Goal: Task Accomplishment & Management: Use online tool/utility

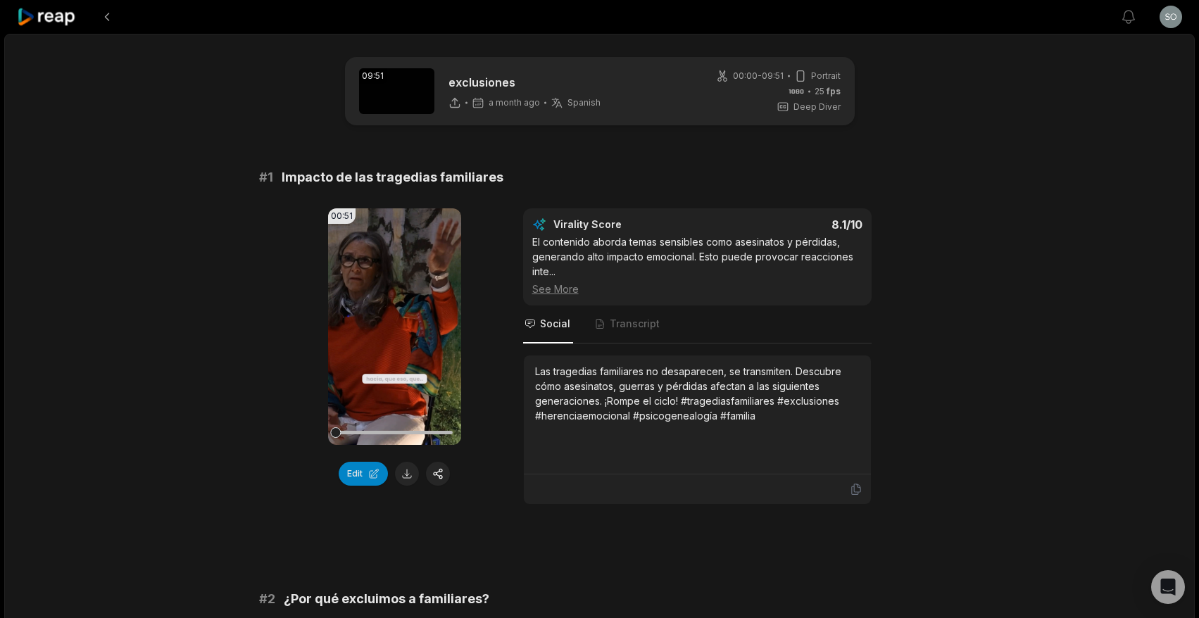
click at [62, 23] on icon at bounding box center [47, 17] width 60 height 19
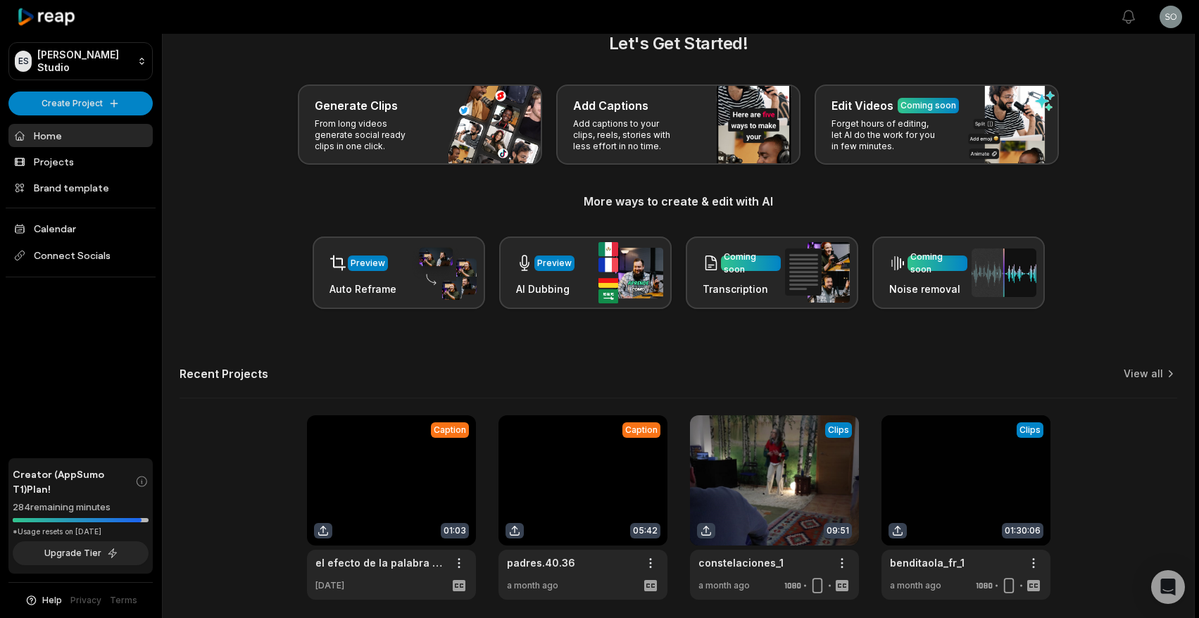
scroll to position [11, 0]
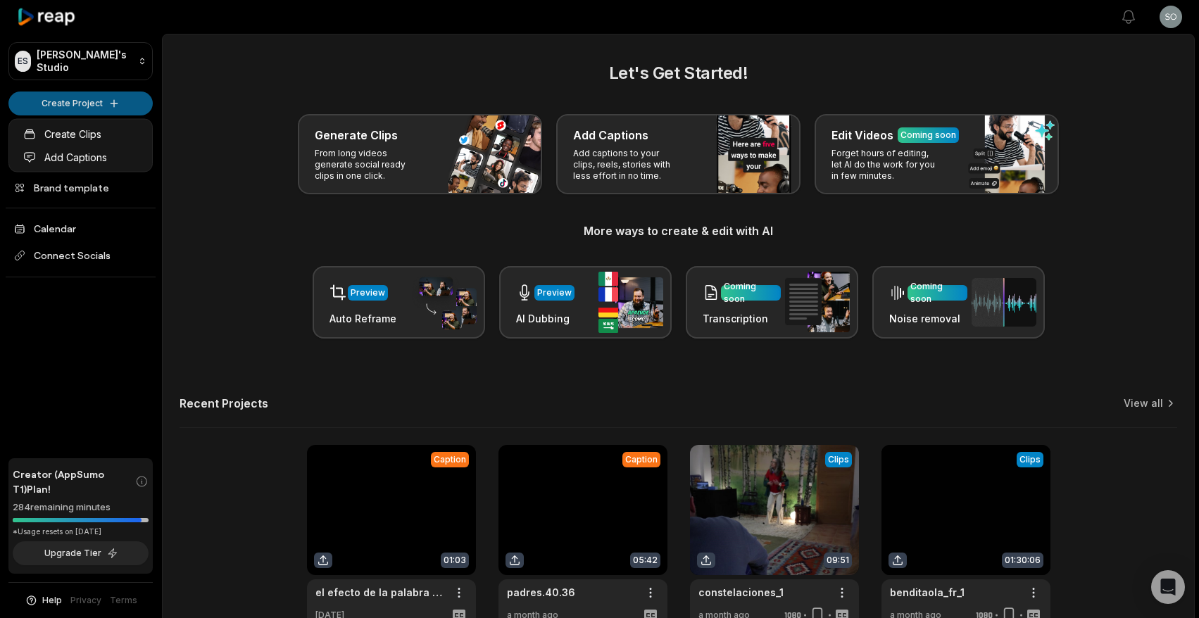
click at [108, 102] on html "ES Estherschmidt's Studio Create Project Home Projects Brand template Calendar …" at bounding box center [599, 309] width 1199 height 618
click at [105, 156] on link "Add Captions" at bounding box center [80, 157] width 137 height 23
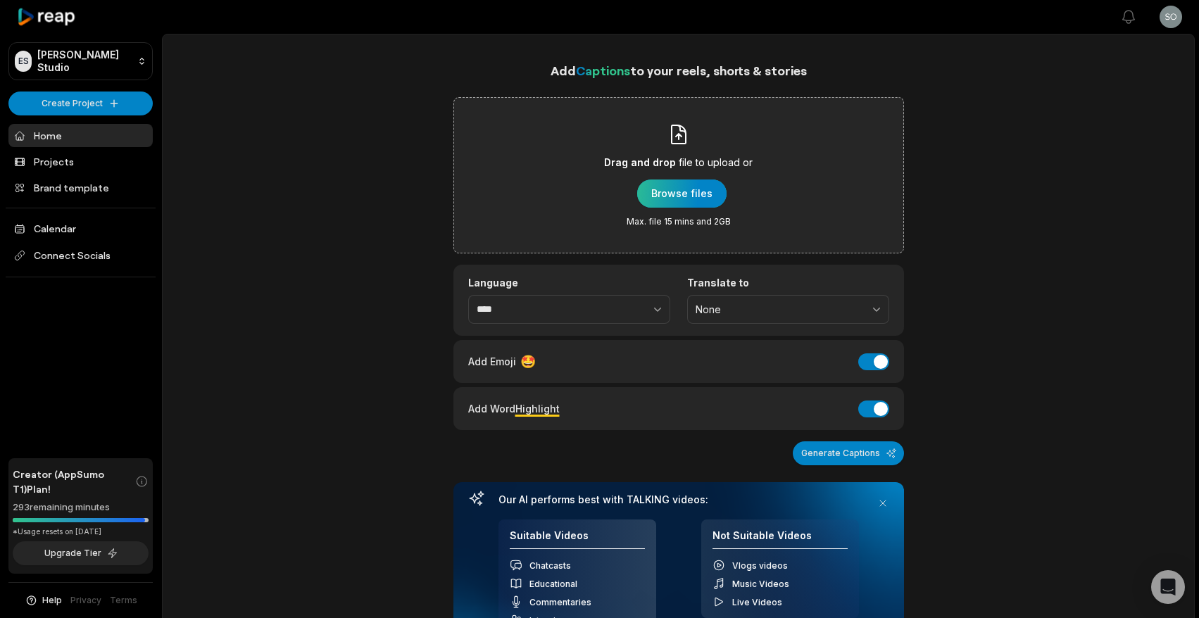
click at [677, 192] on div "button" at bounding box center [681, 194] width 89 height 28
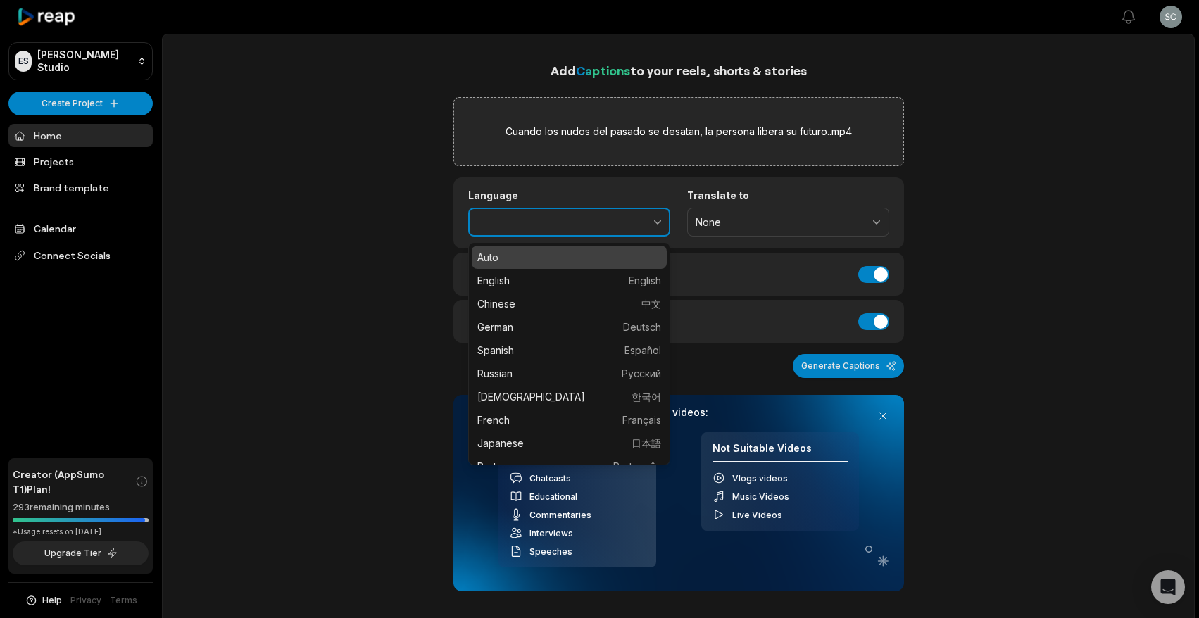
click at [659, 223] on icon "button" at bounding box center [658, 222] width 14 height 14
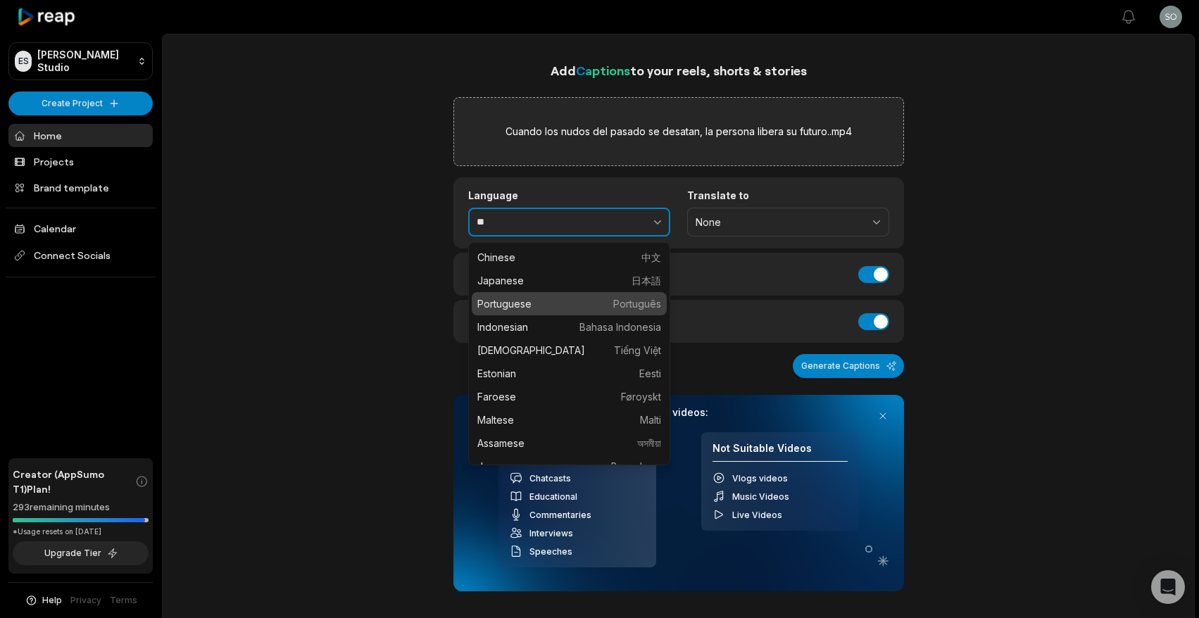
type input "*"
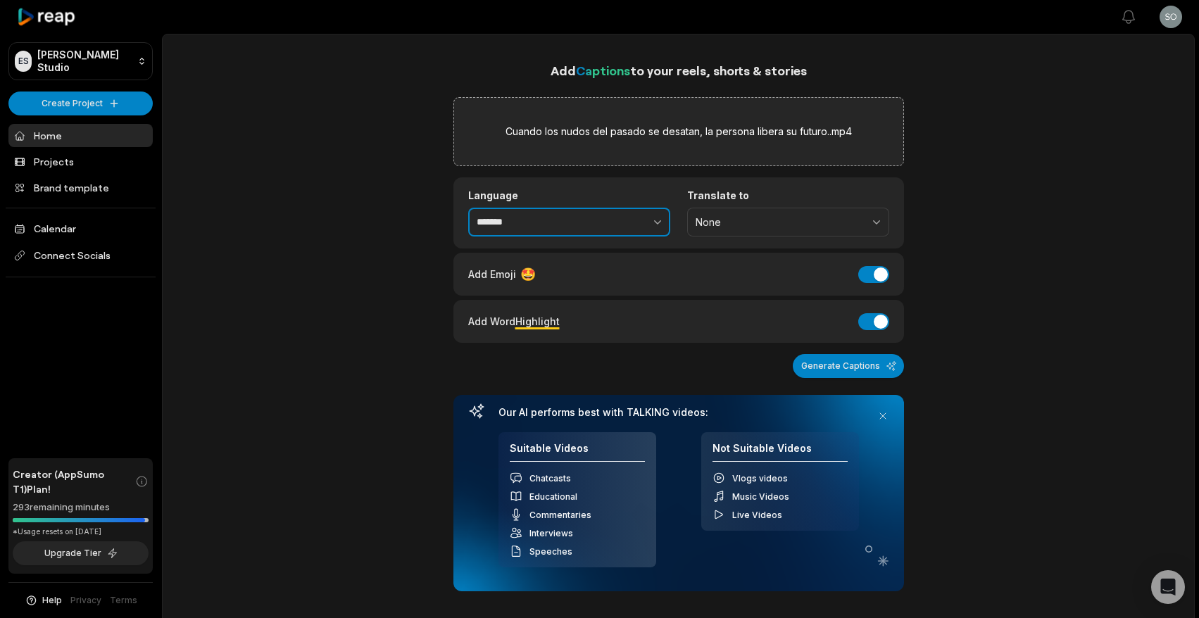
type input "*******"
click at [875, 272] on button "Add Emoji" at bounding box center [873, 274] width 31 height 17
click at [877, 321] on button "Add Word Highlight" at bounding box center [873, 321] width 31 height 17
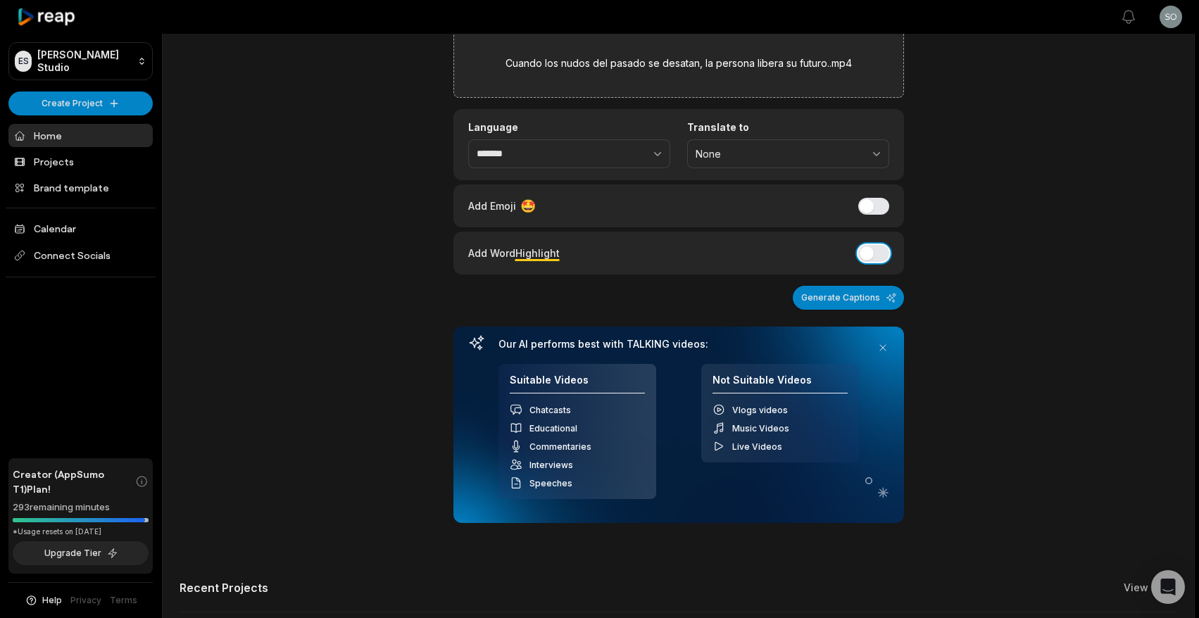
scroll to position [67, 0]
click at [841, 299] on button "Generate Captions" at bounding box center [848, 299] width 111 height 24
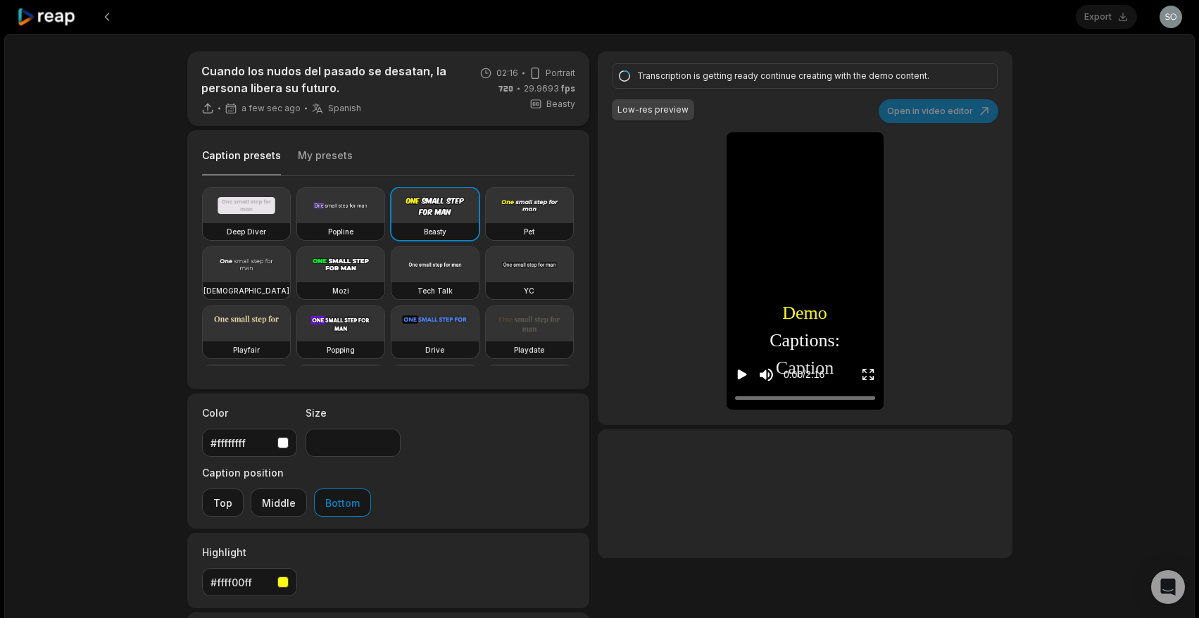
click at [322, 157] on button "My presets" at bounding box center [325, 162] width 55 height 27
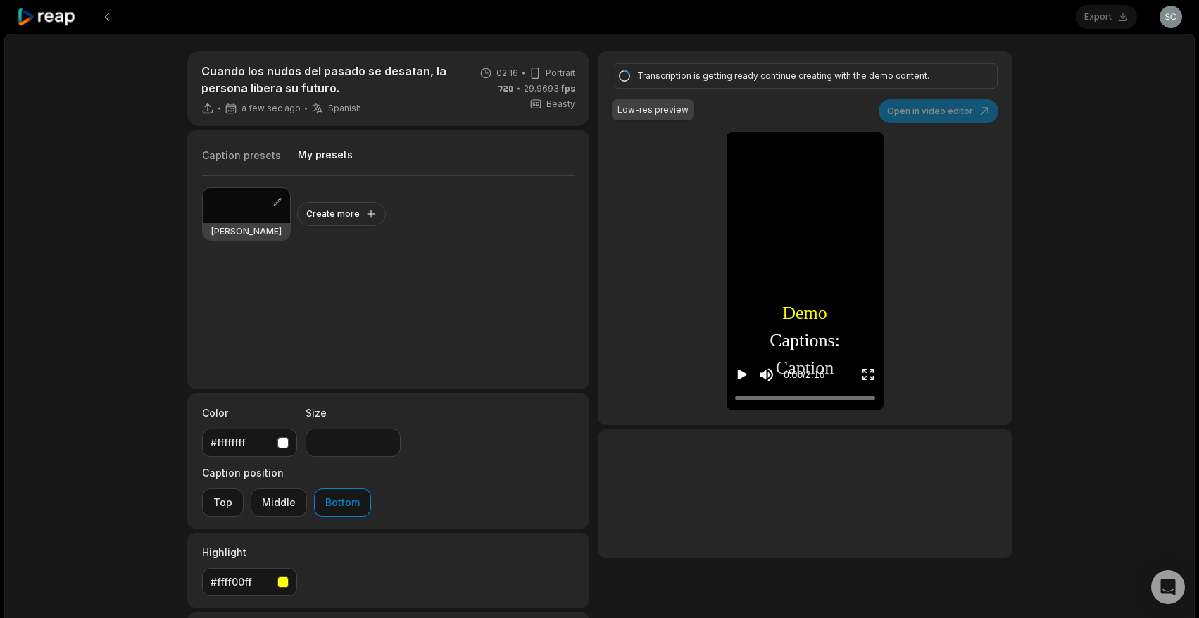
click at [233, 207] on div at bounding box center [246, 205] width 87 height 35
click at [326, 444] on input "**" at bounding box center [353, 443] width 95 height 28
click at [320, 325] on div "[PERSON_NAME] Create more" at bounding box center [388, 276] width 373 height 201
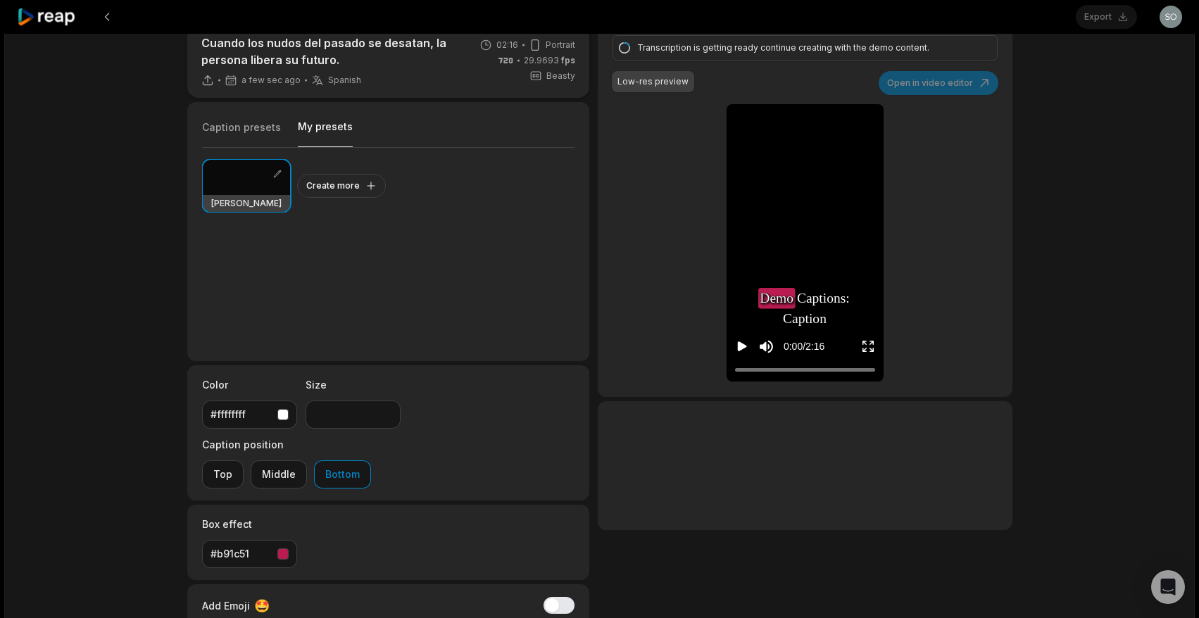
scroll to position [15, 0]
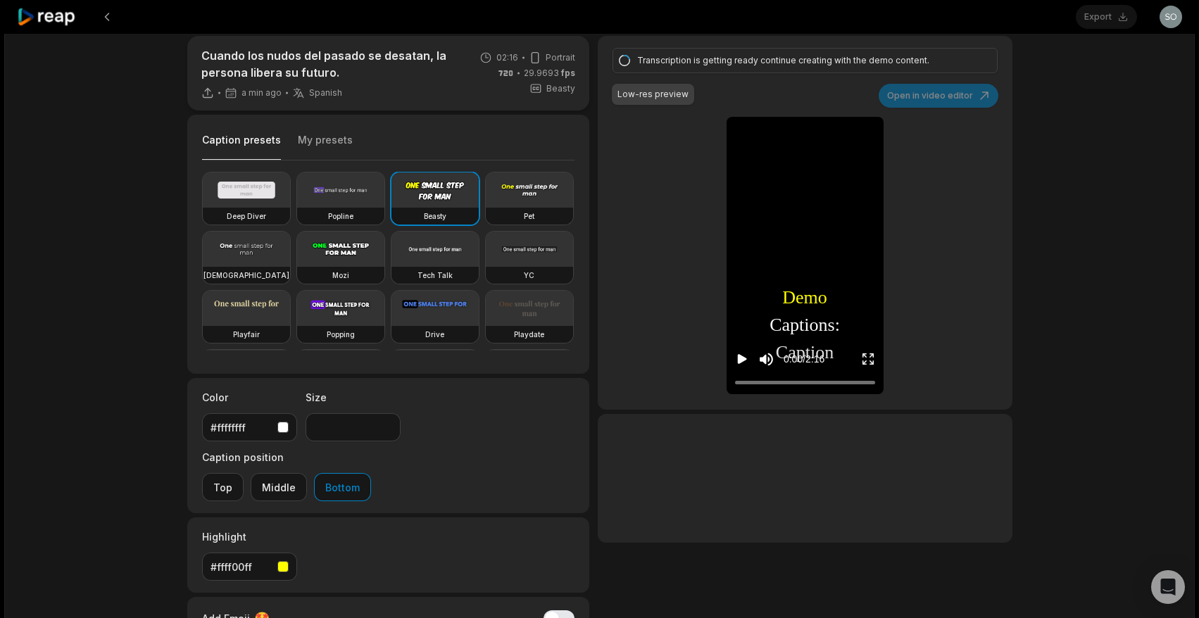
click at [230, 133] on button "Caption presets" at bounding box center [241, 146] width 79 height 27
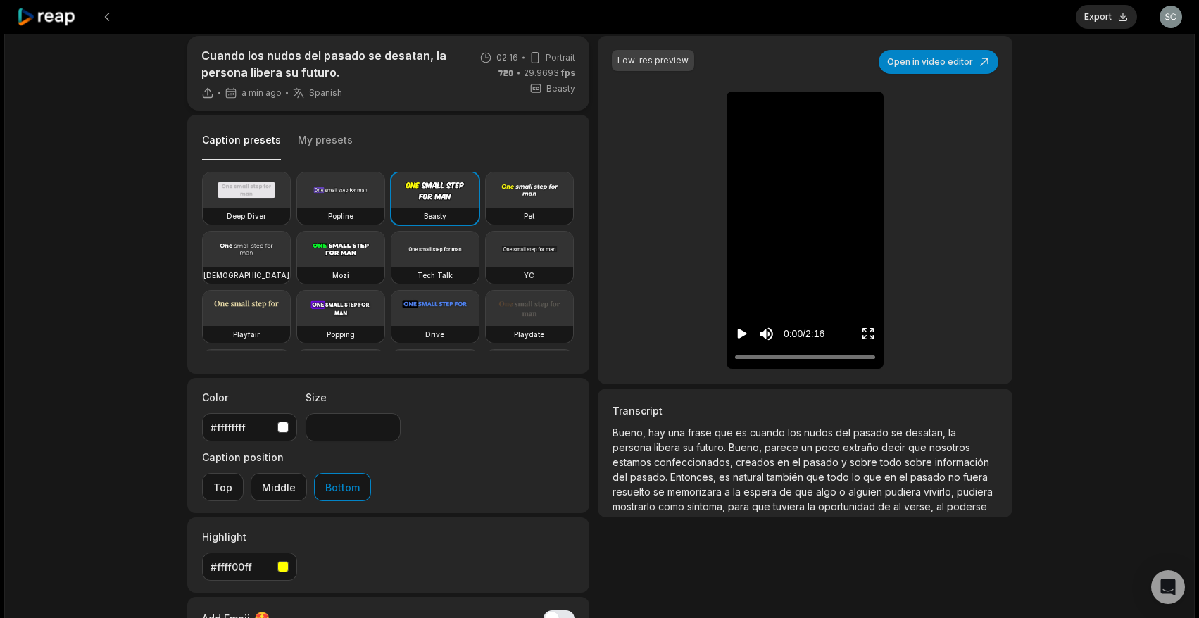
click at [327, 139] on button "My presets" at bounding box center [325, 146] width 55 height 27
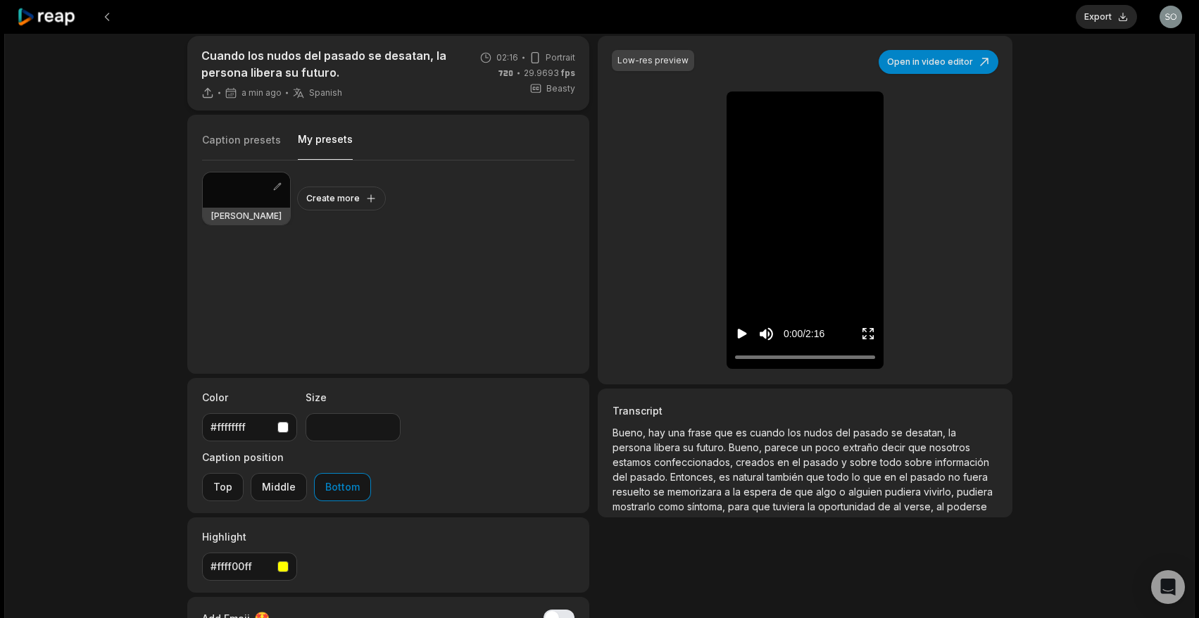
click at [246, 188] on div at bounding box center [246, 190] width 87 height 35
click at [344, 427] on input "**" at bounding box center [353, 427] width 95 height 28
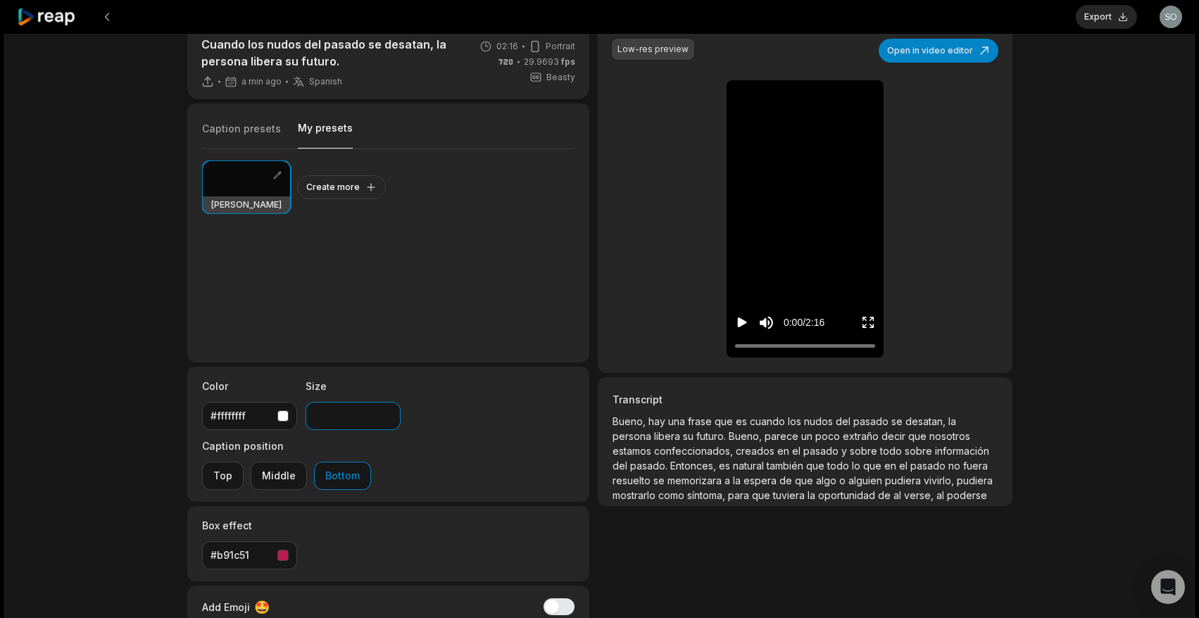
type input "**"
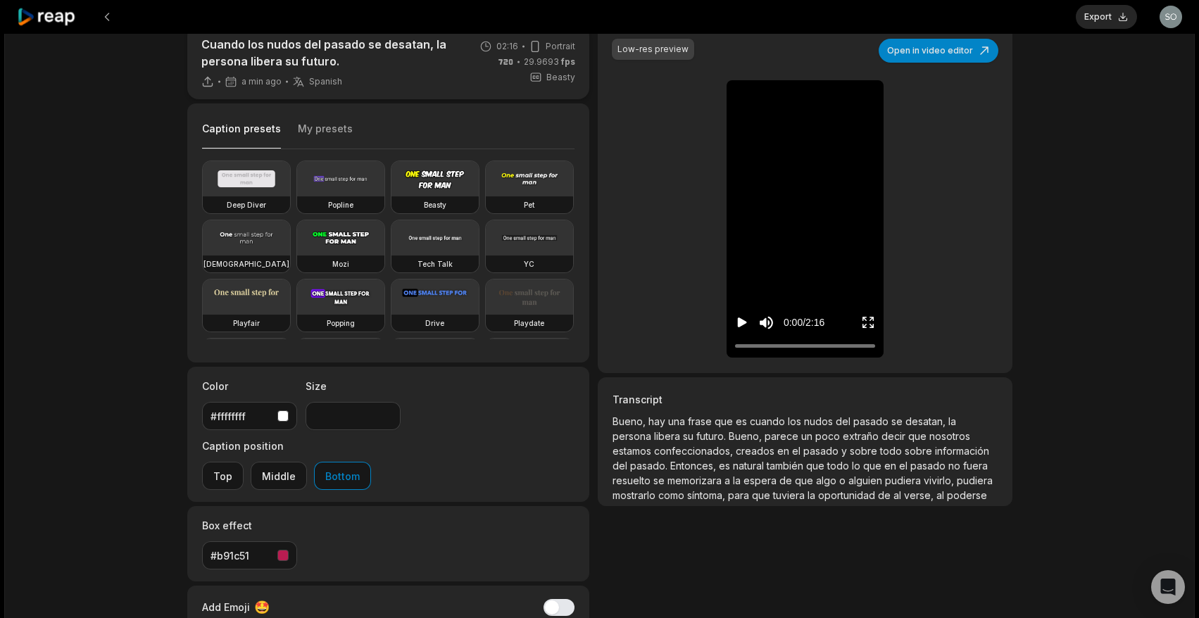
drag, startPoint x: 230, startPoint y: 128, endPoint x: 242, endPoint y: 134, distance: 13.2
click at [230, 128] on button "Caption presets" at bounding box center [241, 135] width 79 height 27
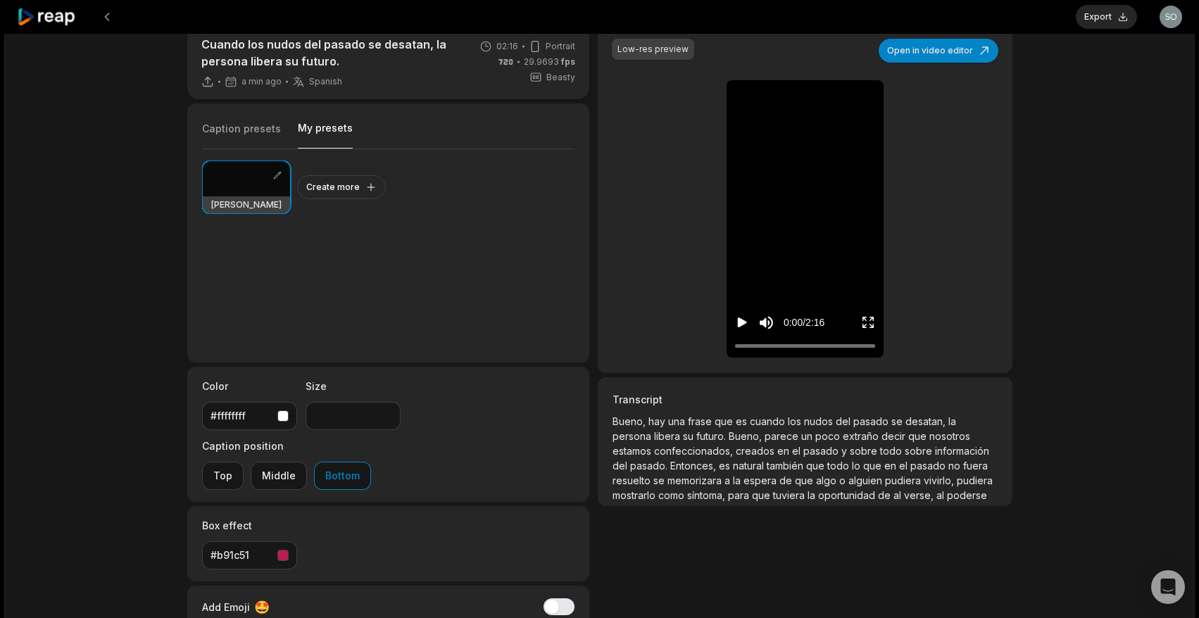
click at [324, 128] on button "My presets" at bounding box center [325, 134] width 55 height 27
click at [246, 189] on div at bounding box center [246, 178] width 87 height 35
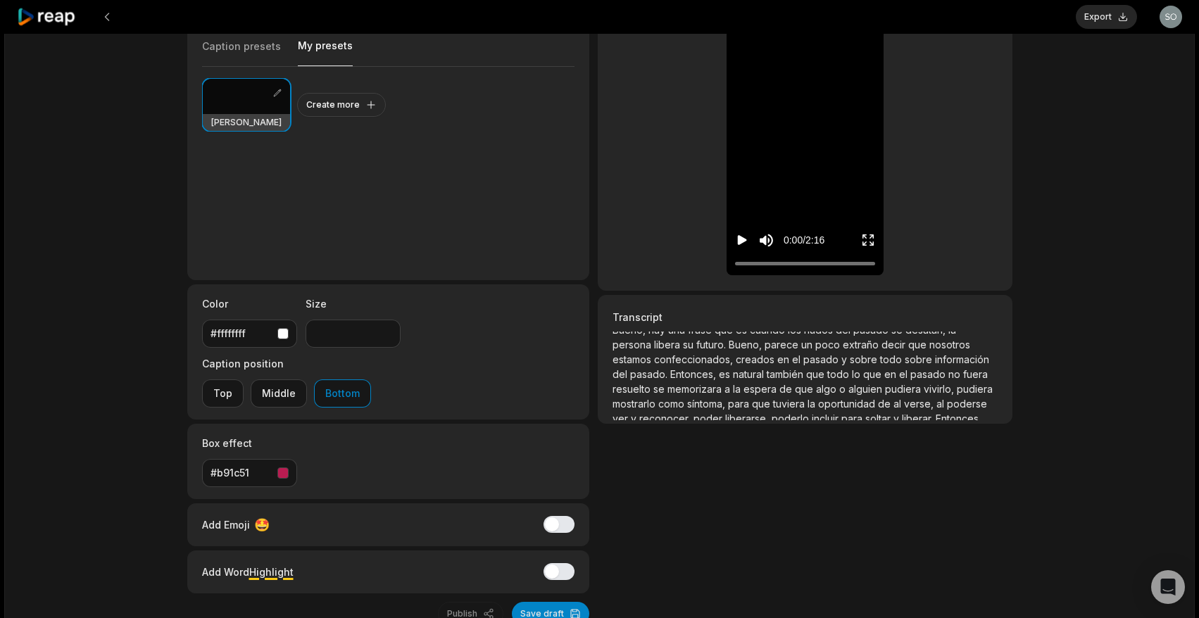
scroll to position [0, 0]
drag, startPoint x: 652, startPoint y: 339, endPoint x: 599, endPoint y: 337, distance: 52.9
click at [599, 337] on div "Transcript Bueno, hay una frase que es cuando los nudos del pasado se desatan, …" at bounding box center [805, 359] width 414 height 129
click at [553, 602] on button "Save draft" at bounding box center [550, 614] width 77 height 24
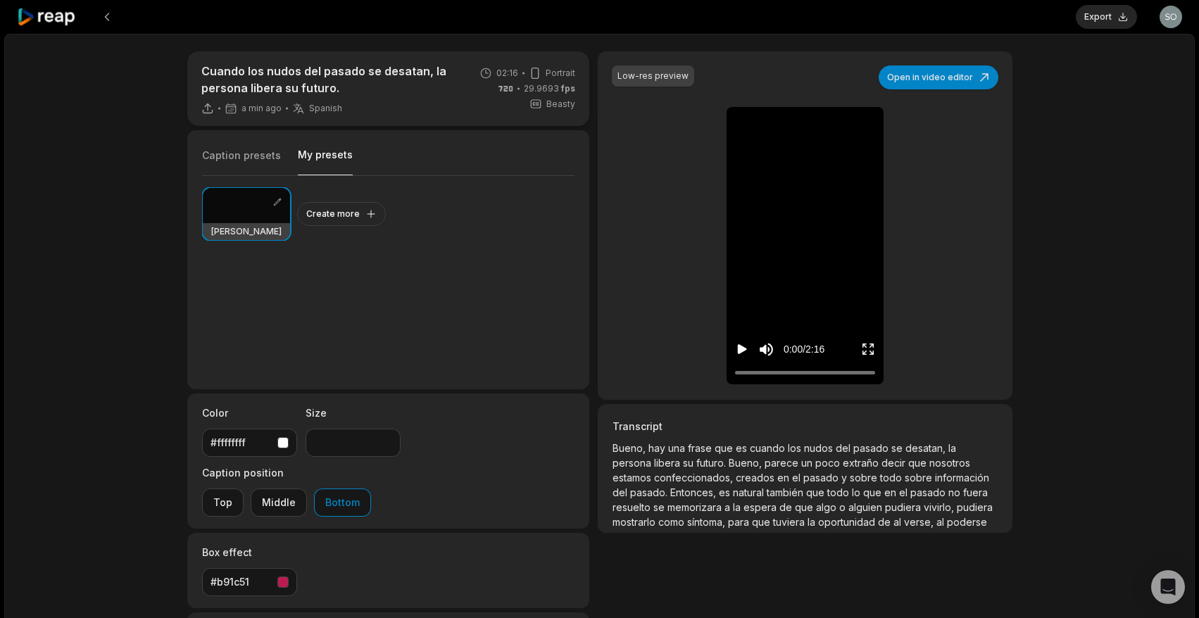
click at [324, 154] on button "My presets" at bounding box center [325, 161] width 55 height 27
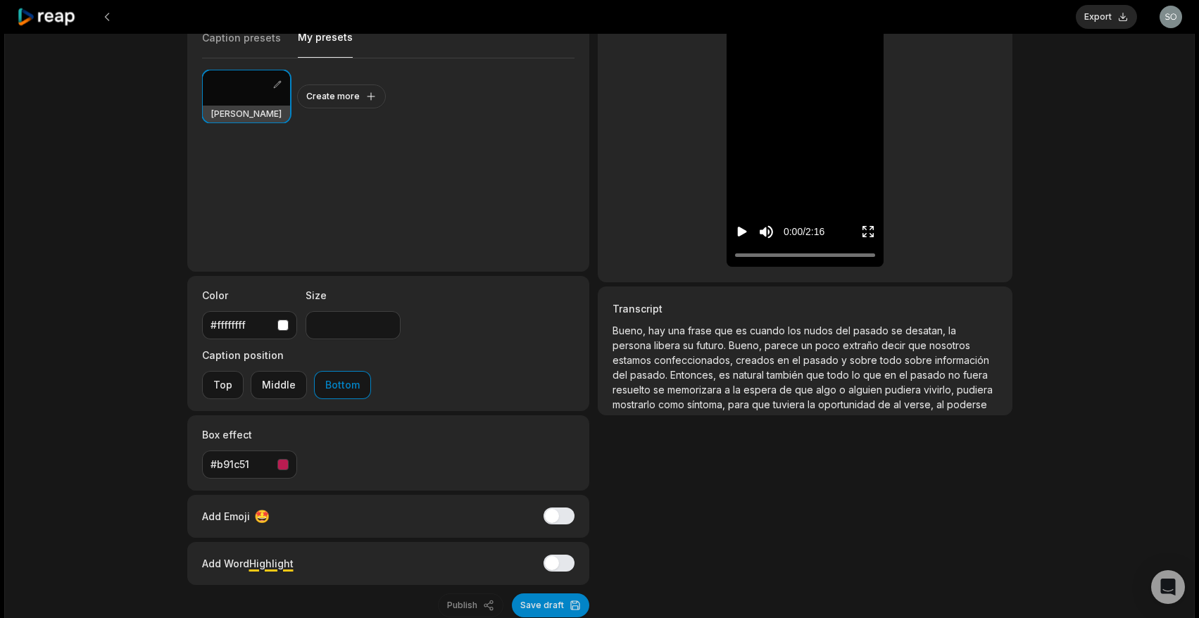
scroll to position [120, 0]
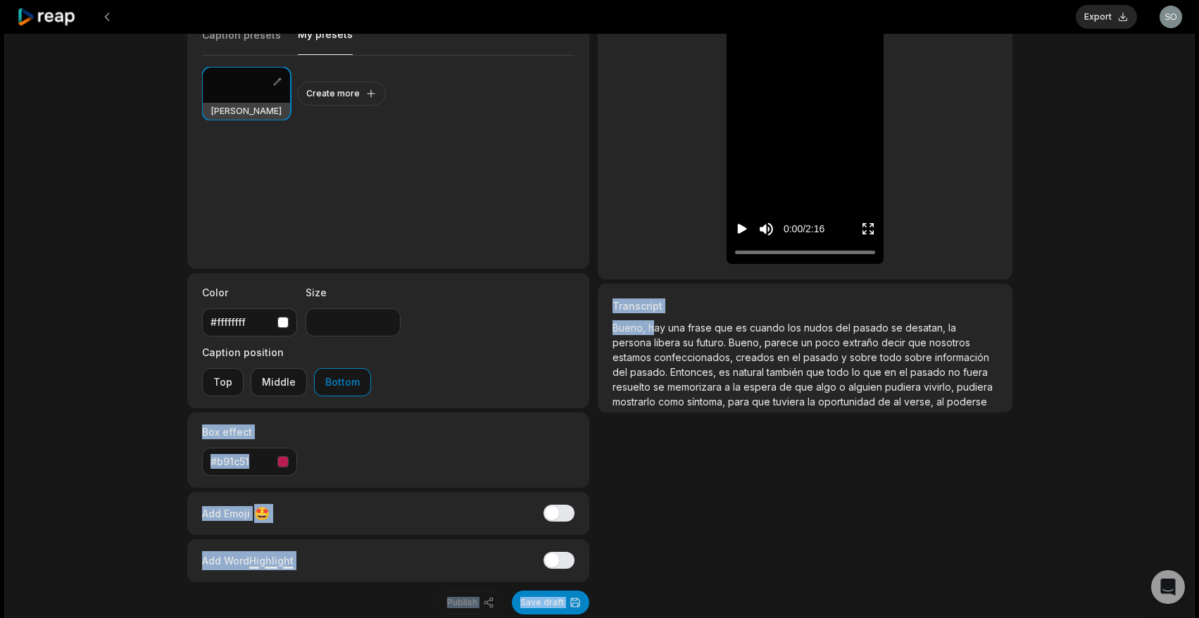
drag, startPoint x: 652, startPoint y: 329, endPoint x: 593, endPoint y: 325, distance: 59.3
click at [593, 325] on div "Cuando los nudos del pasado se desatan, la persona libera su futuro. a min ago …" at bounding box center [599, 273] width 853 height 684
click at [534, 591] on button "Save draft" at bounding box center [550, 603] width 77 height 24
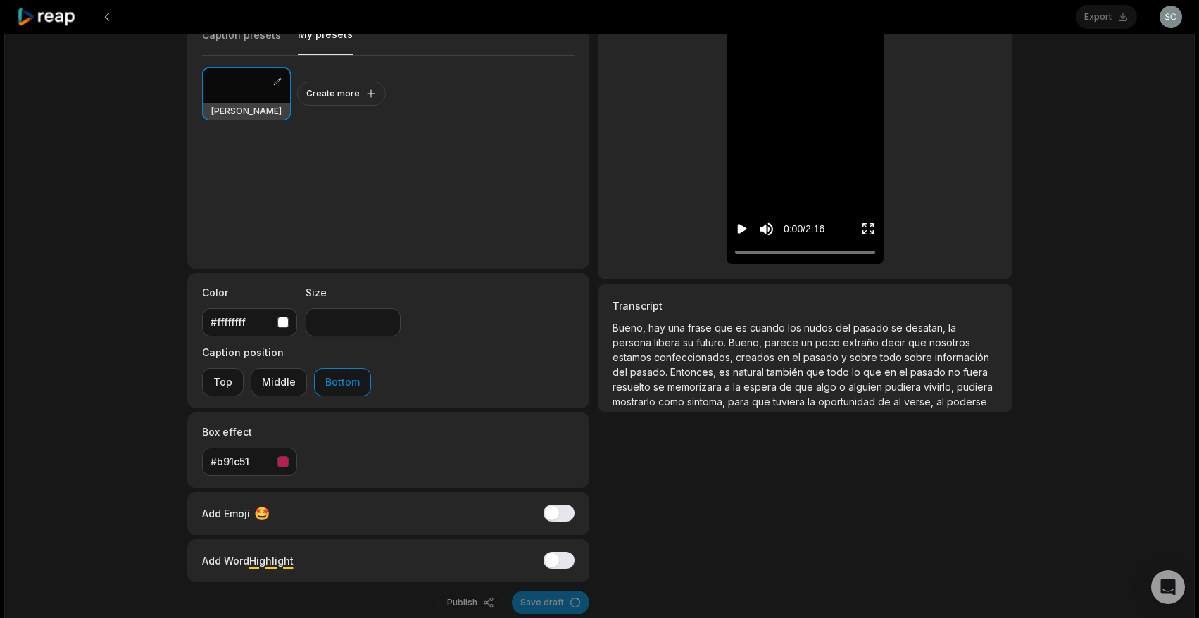
click at [534, 562] on div "Cuando los nudos del pasado se desatan, la persona libera su futuro. 2 min ago …" at bounding box center [599, 300] width 1191 height 775
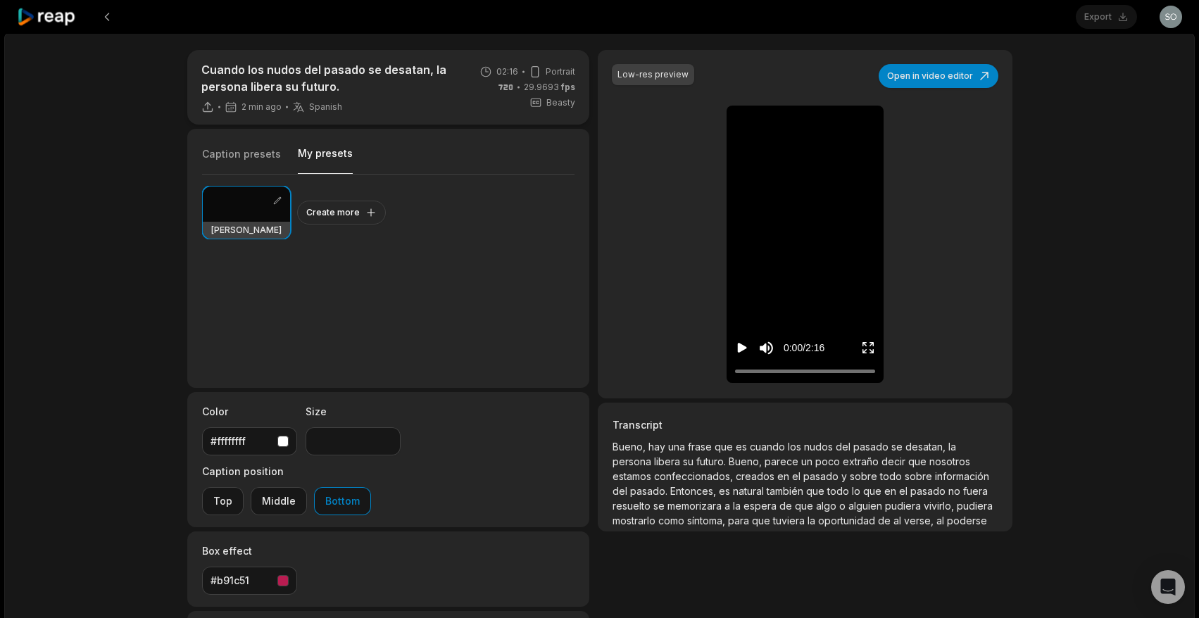
scroll to position [0, 0]
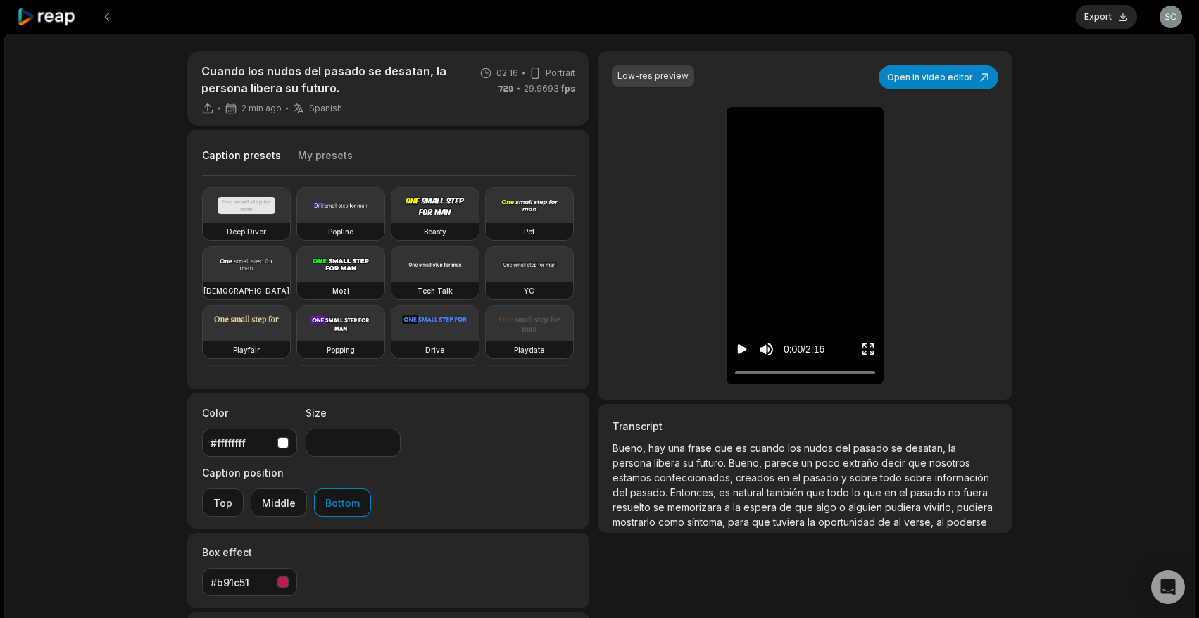
type input "**"
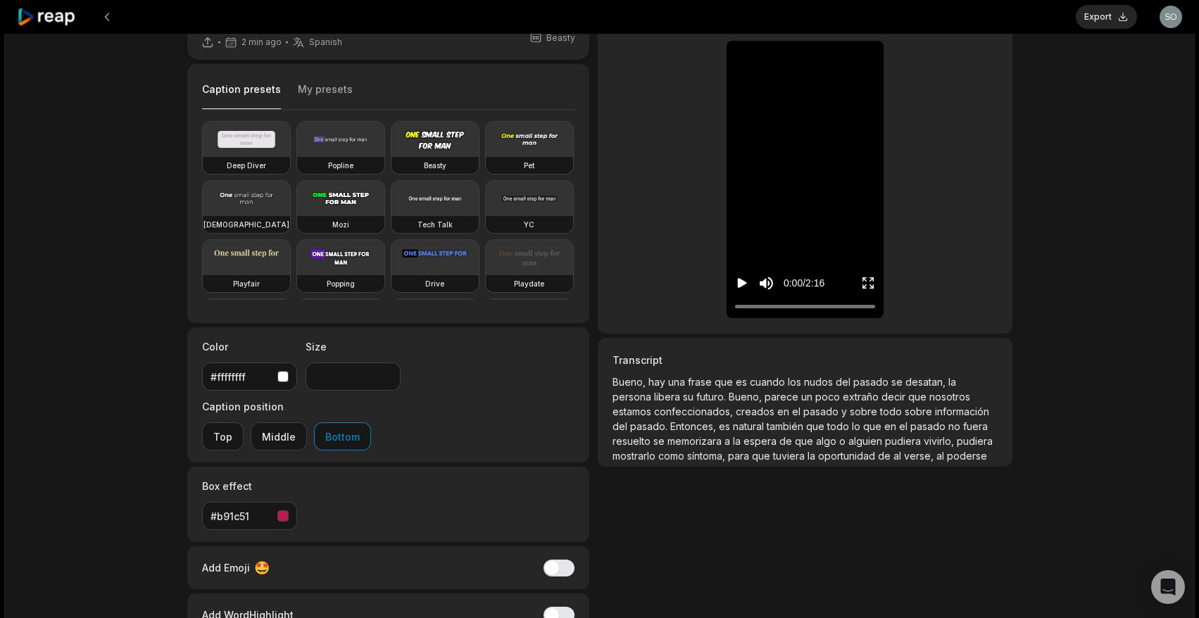
scroll to position [54, 0]
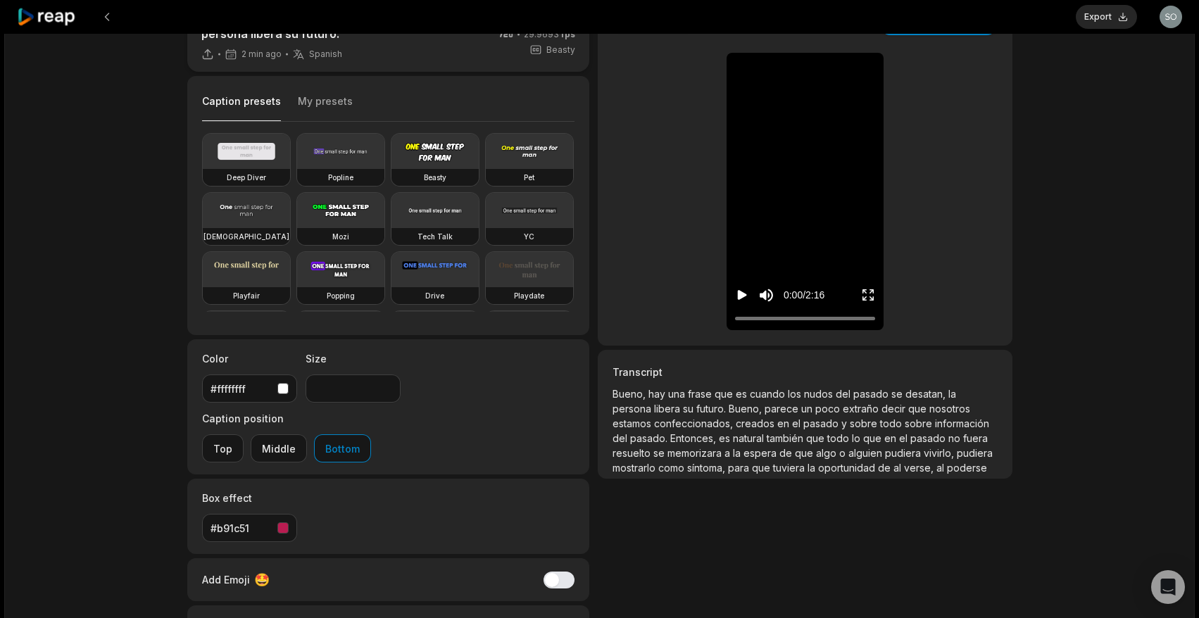
click at [332, 105] on button "My presets" at bounding box center [325, 107] width 55 height 27
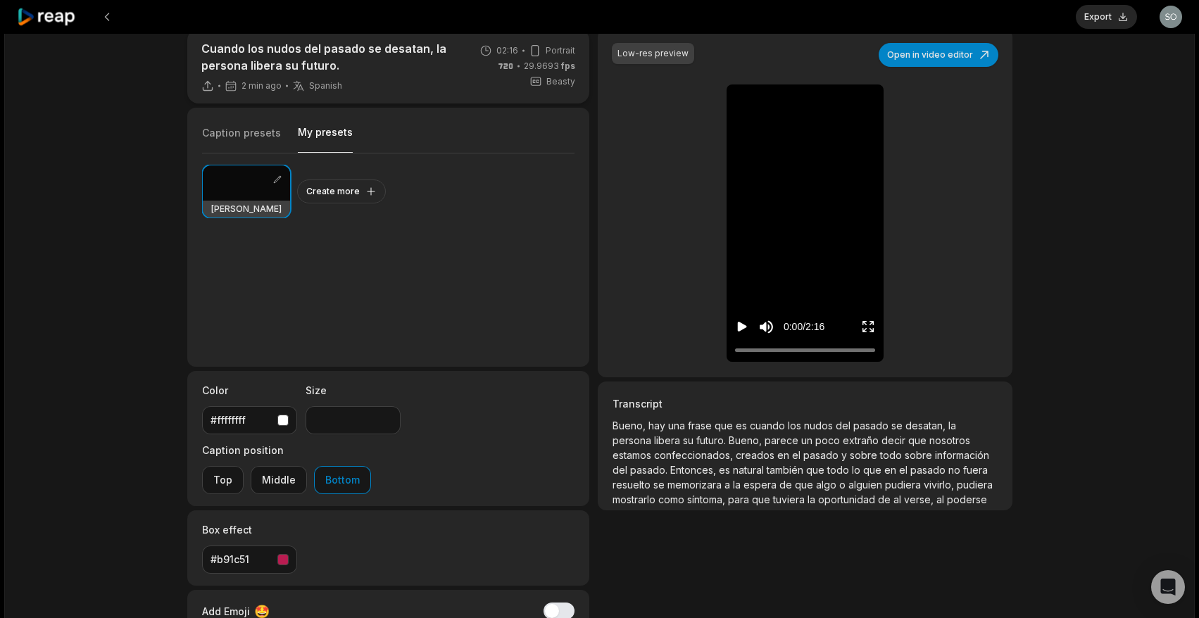
scroll to position [0, 0]
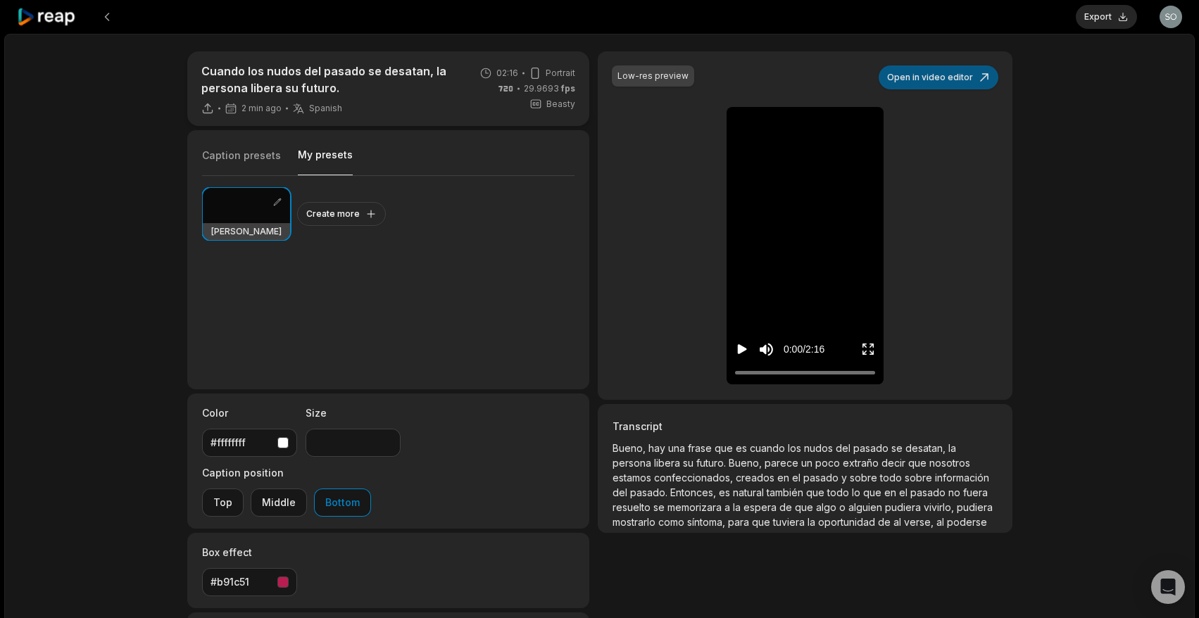
click at [934, 81] on button "Open in video editor" at bounding box center [939, 77] width 120 height 24
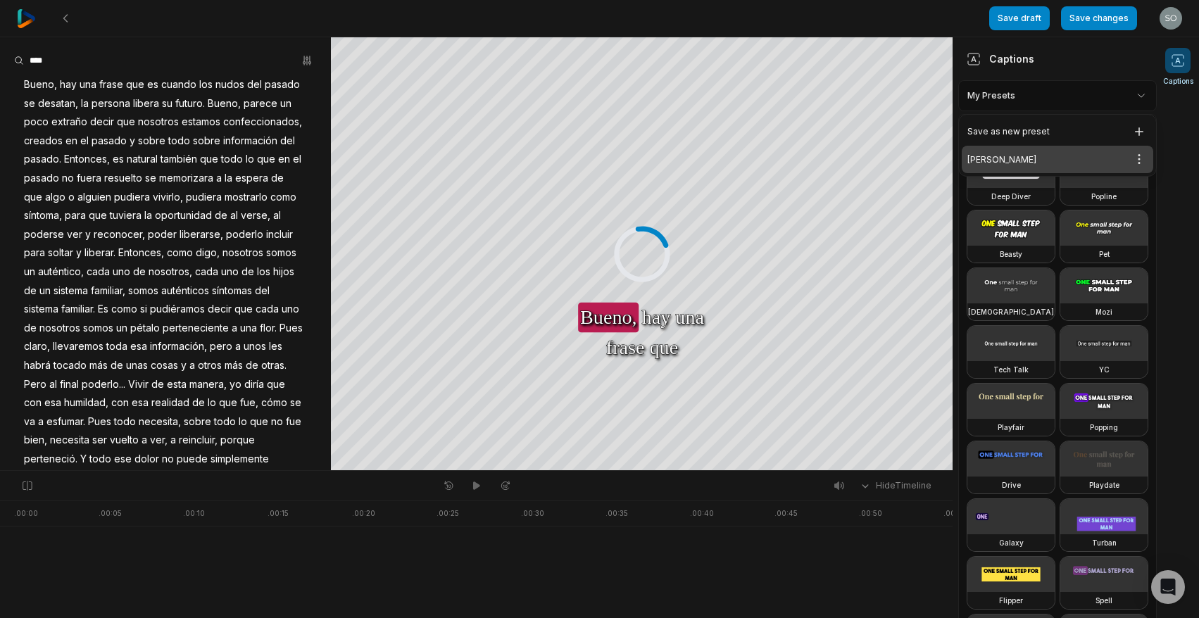
click at [1027, 92] on html "Save draft Save changes Open user menu Captions Your browser does not support m…" at bounding box center [599, 309] width 1199 height 618
click at [1032, 151] on div "ESTHER Open options" at bounding box center [1058, 159] width 192 height 27
click at [1141, 95] on html "Save draft Save changes Open user menu Captions Your browser does not support m…" at bounding box center [599, 309] width 1199 height 618
click at [1142, 165] on html "Save draft Save changes Open user menu Captions Your browser does not support m…" at bounding box center [599, 309] width 1199 height 618
click at [1111, 204] on div "Edit" at bounding box center [1102, 207] width 83 height 23
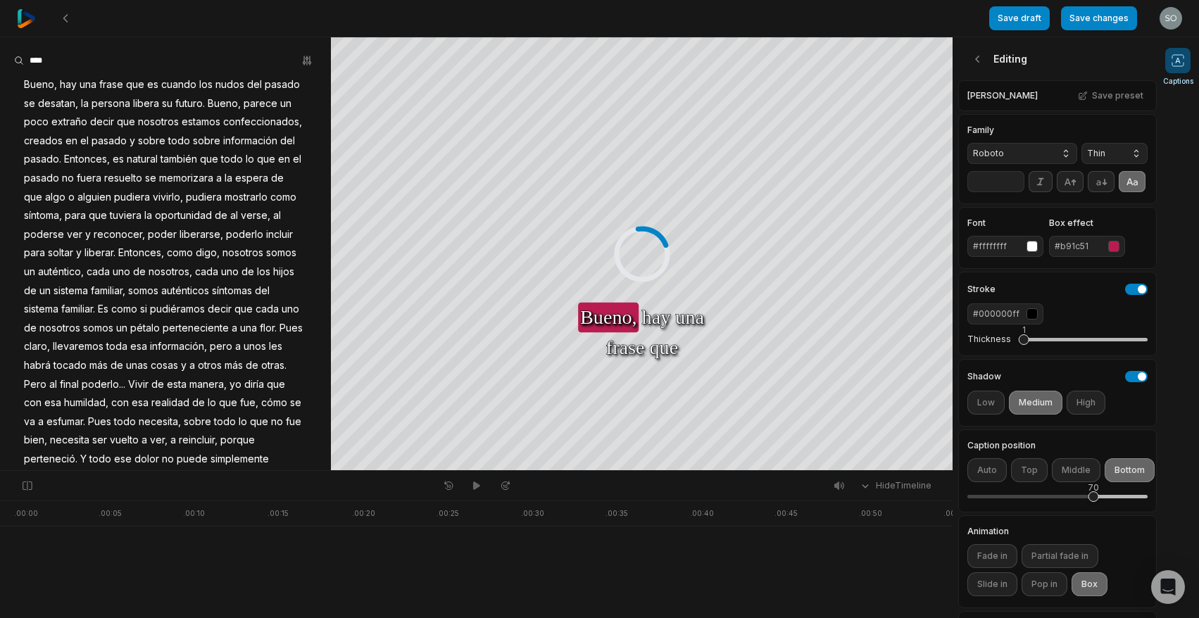
click at [982, 181] on input "**" at bounding box center [996, 181] width 57 height 21
type input "**"
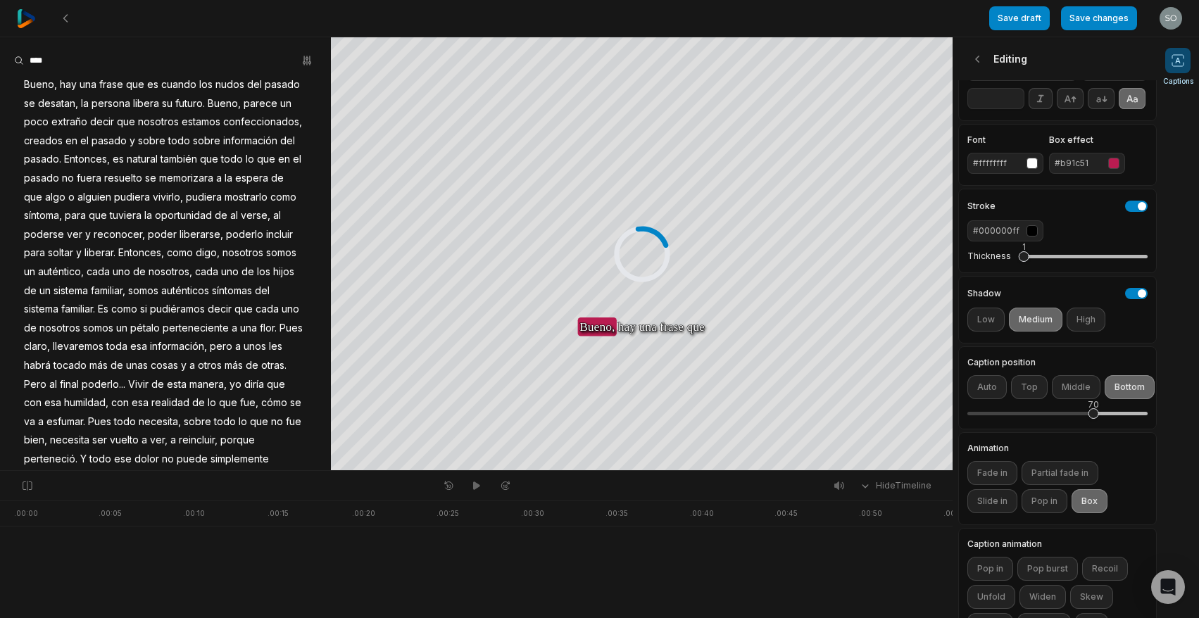
scroll to position [75, 0]
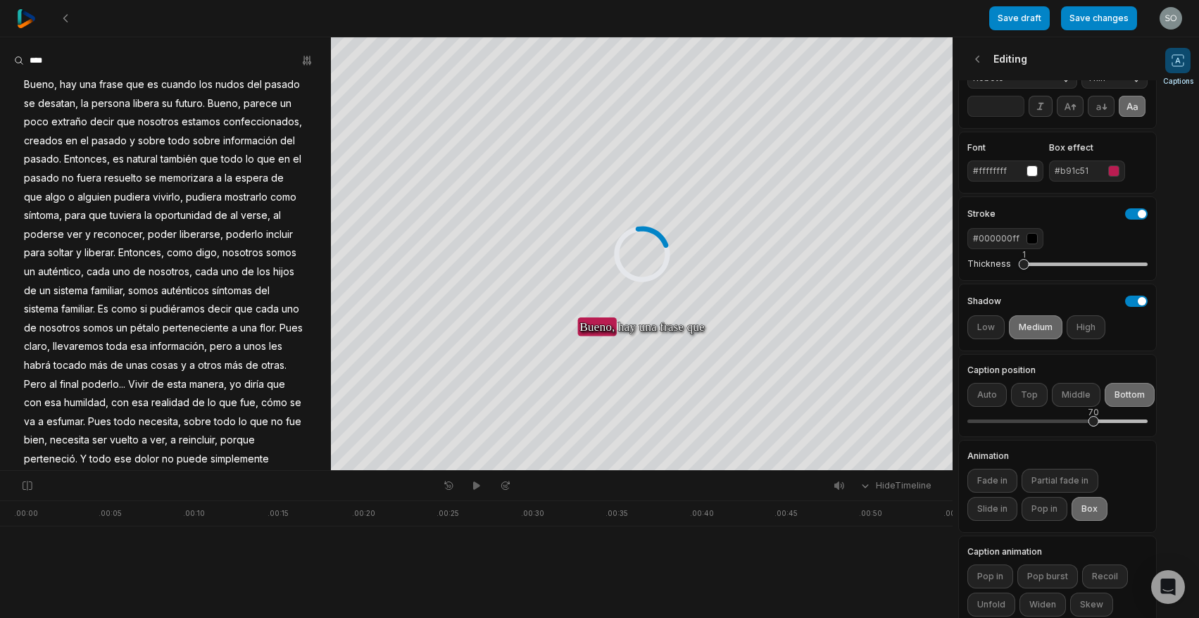
click at [1006, 169] on div "#ffffffff" at bounding box center [997, 171] width 48 height 13
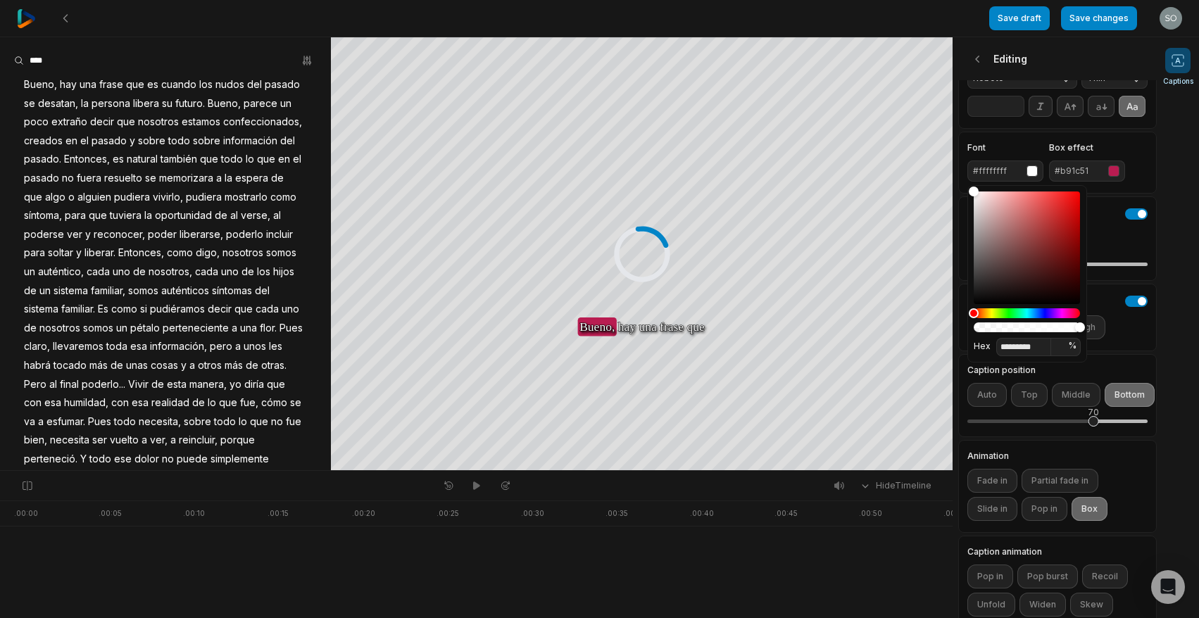
click at [1008, 168] on div "#ffffffff" at bounding box center [997, 171] width 48 height 13
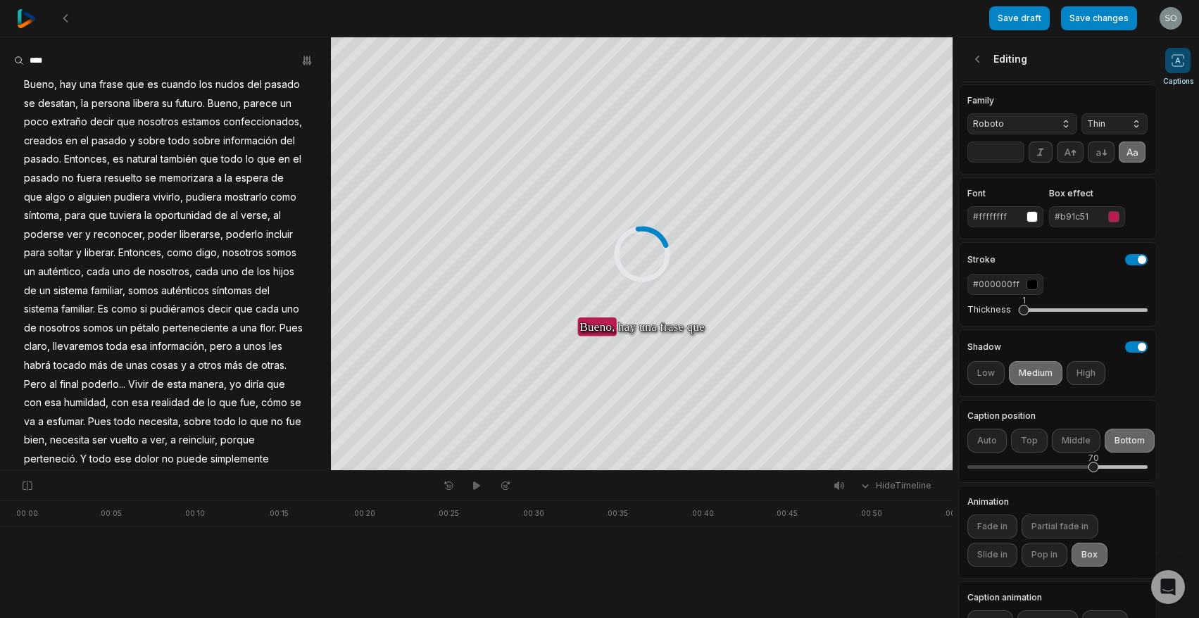
scroll to position [28, 0]
click at [1063, 125] on button "Roboto" at bounding box center [1023, 125] width 110 height 21
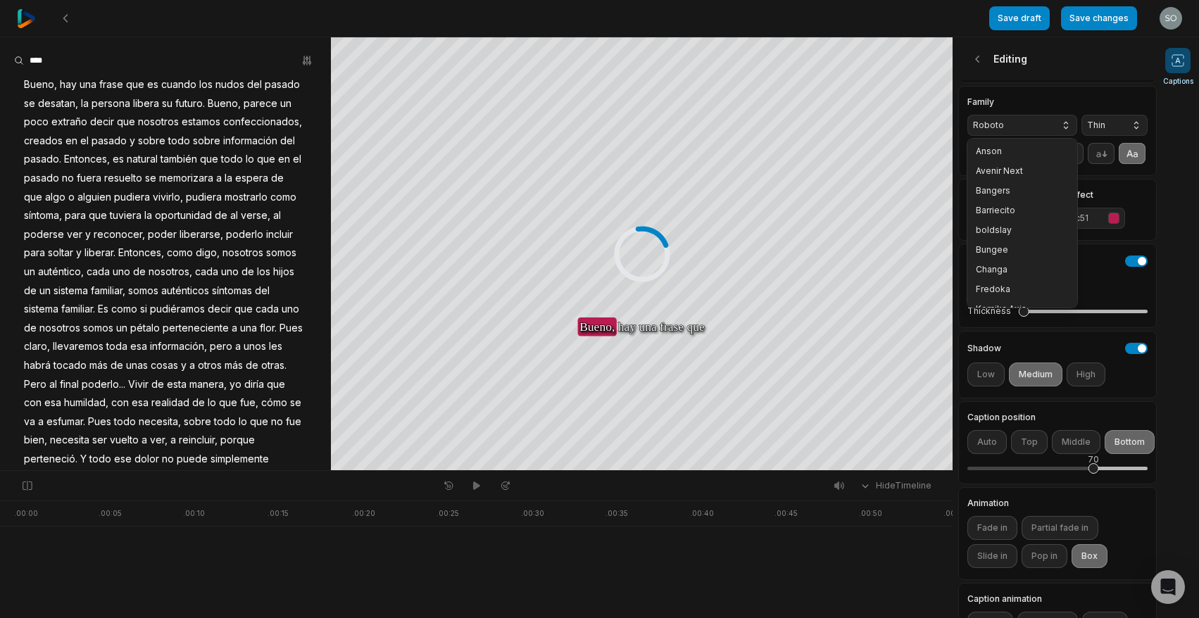
scroll to position [169, 0]
click at [1058, 124] on button "Roboto" at bounding box center [1023, 125] width 110 height 21
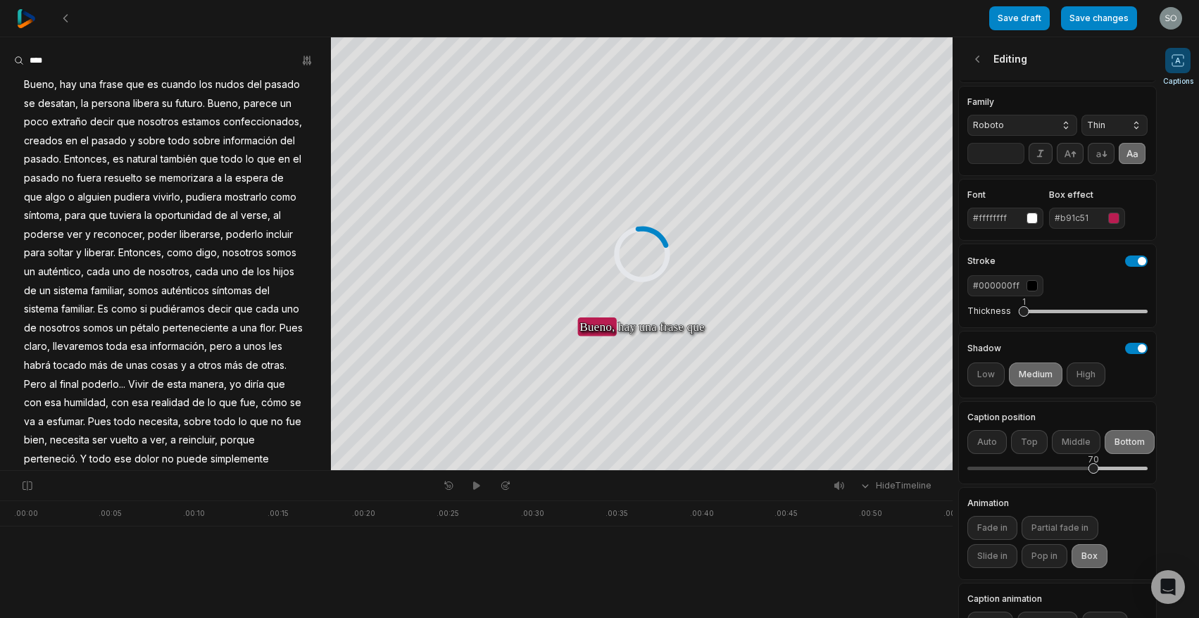
click at [1052, 125] on button "Roboto" at bounding box center [1023, 125] width 110 height 21
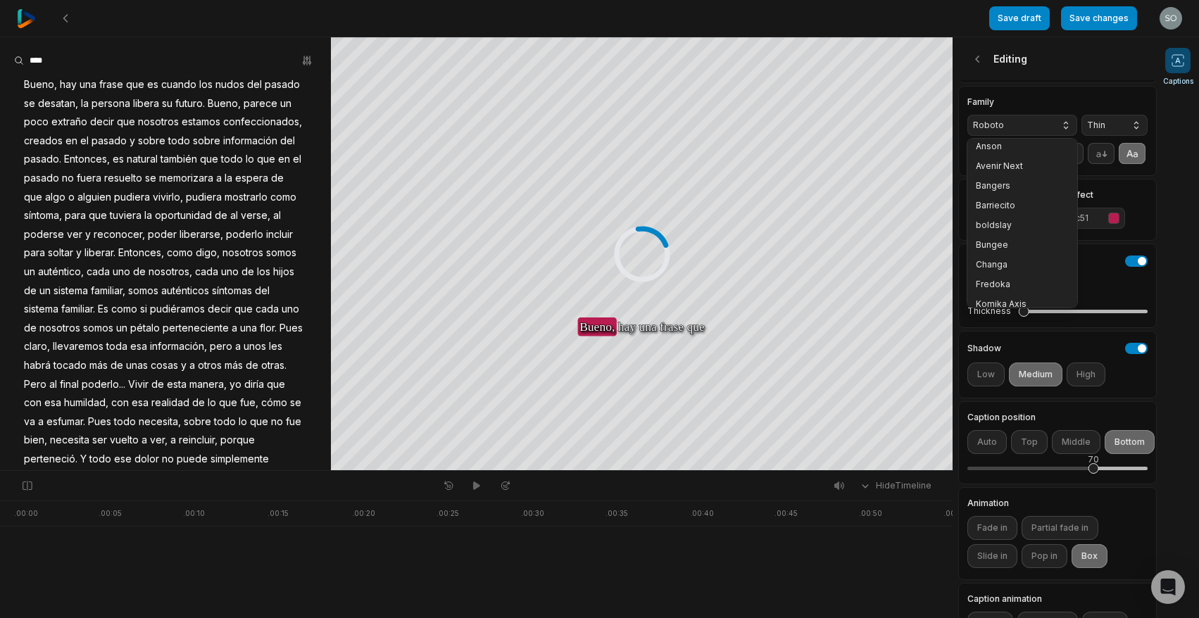
scroll to position [0, 0]
click at [1048, 122] on span "Roboto" at bounding box center [1011, 125] width 76 height 13
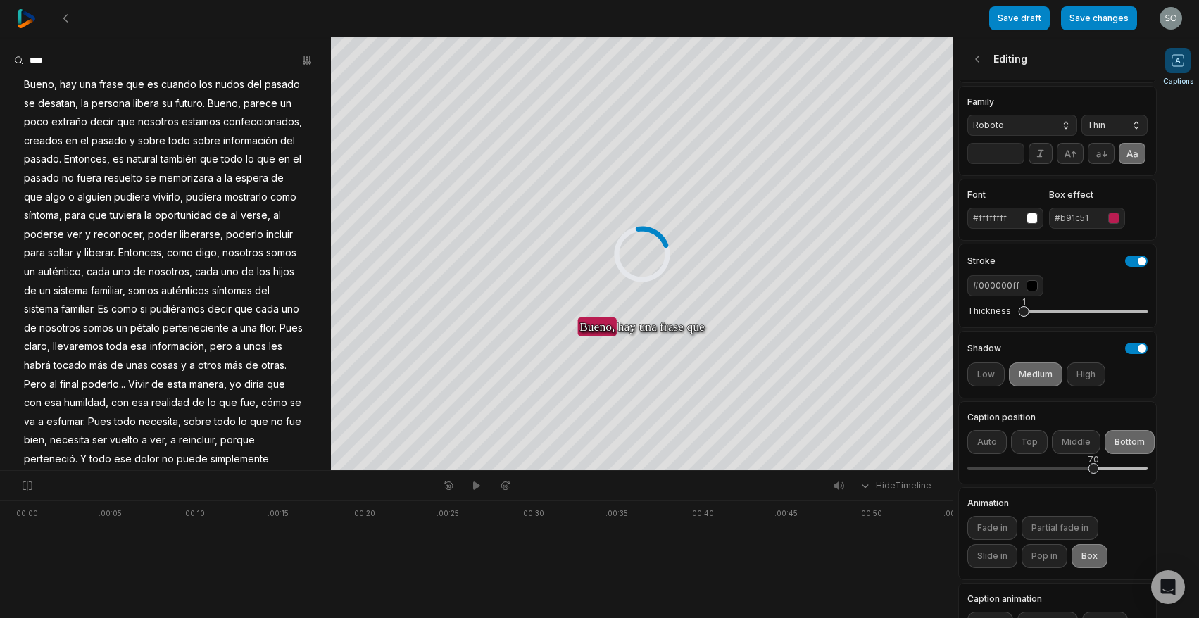
click at [1031, 124] on span "Roboto" at bounding box center [1011, 125] width 76 height 13
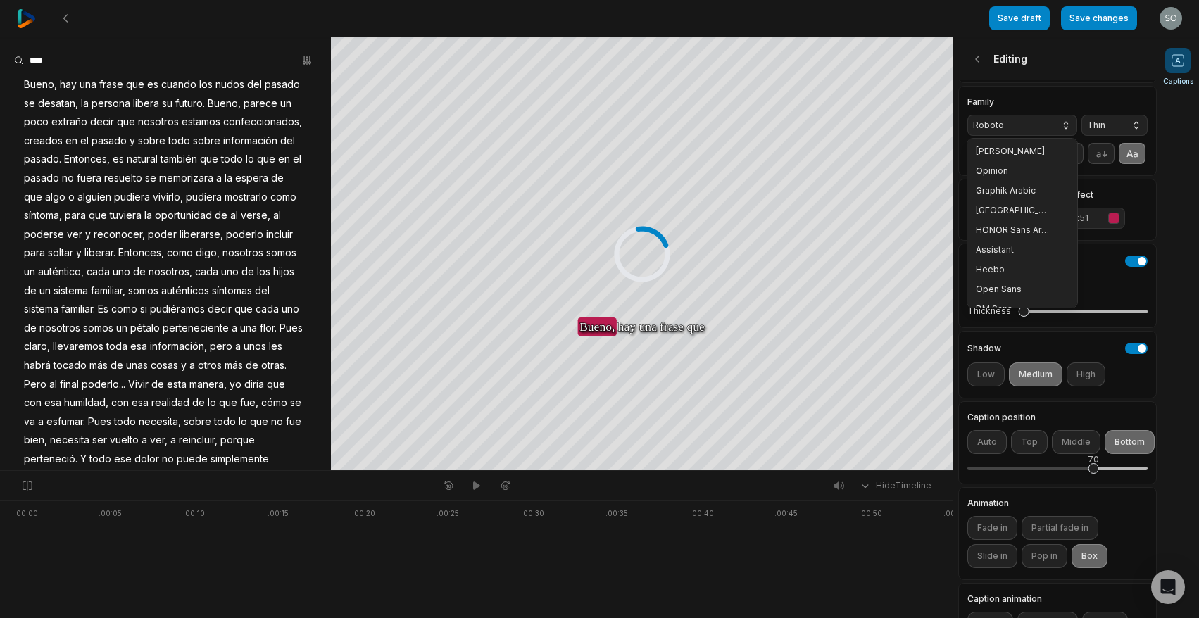
scroll to position [566, 0]
click at [1006, 274] on span "Open Sans" at bounding box center [1014, 275] width 76 height 11
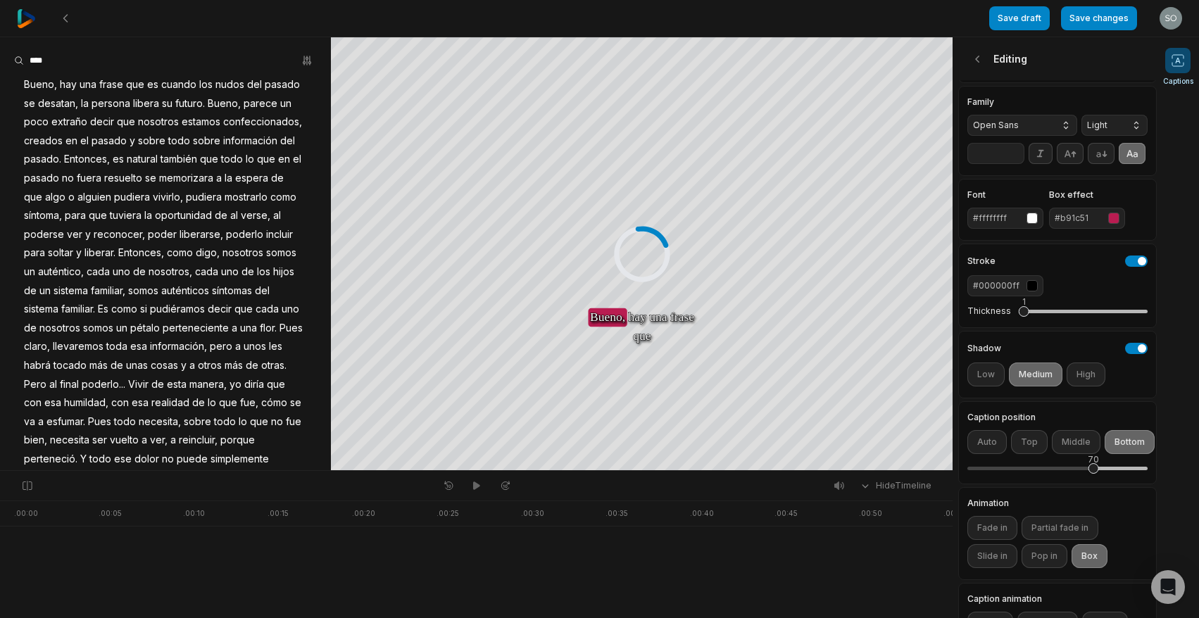
click at [1137, 125] on button "Light" at bounding box center [1115, 125] width 66 height 21
click at [1129, 146] on div "Light" at bounding box center [1115, 152] width 66 height 20
click at [1139, 125] on button "Light" at bounding box center [1115, 125] width 66 height 21
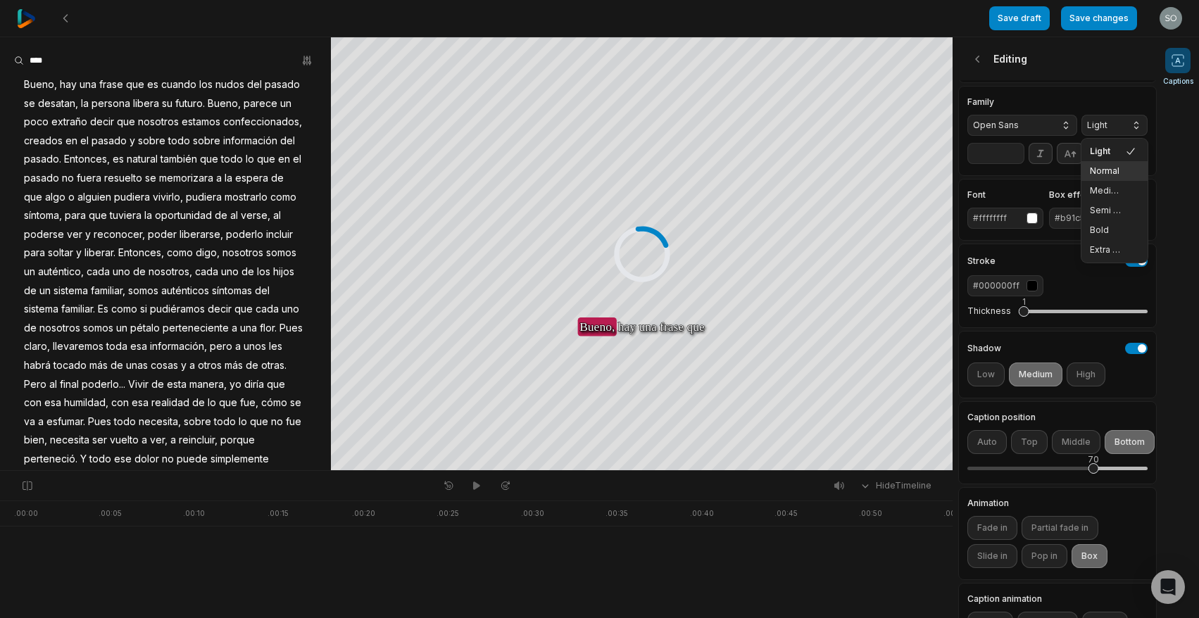
click at [1121, 171] on span "Normal" at bounding box center [1106, 170] width 32 height 11
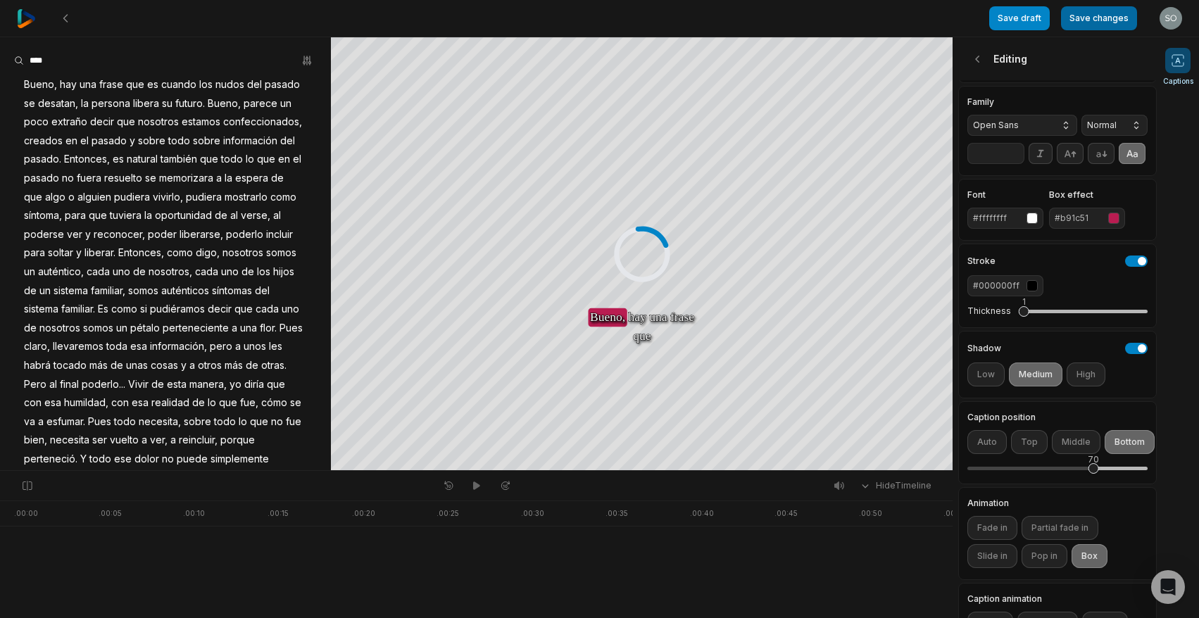
drag, startPoint x: 1093, startPoint y: 18, endPoint x: 1095, endPoint y: 27, distance: 10.1
click at [1094, 18] on button "Save changes" at bounding box center [1099, 18] width 76 height 24
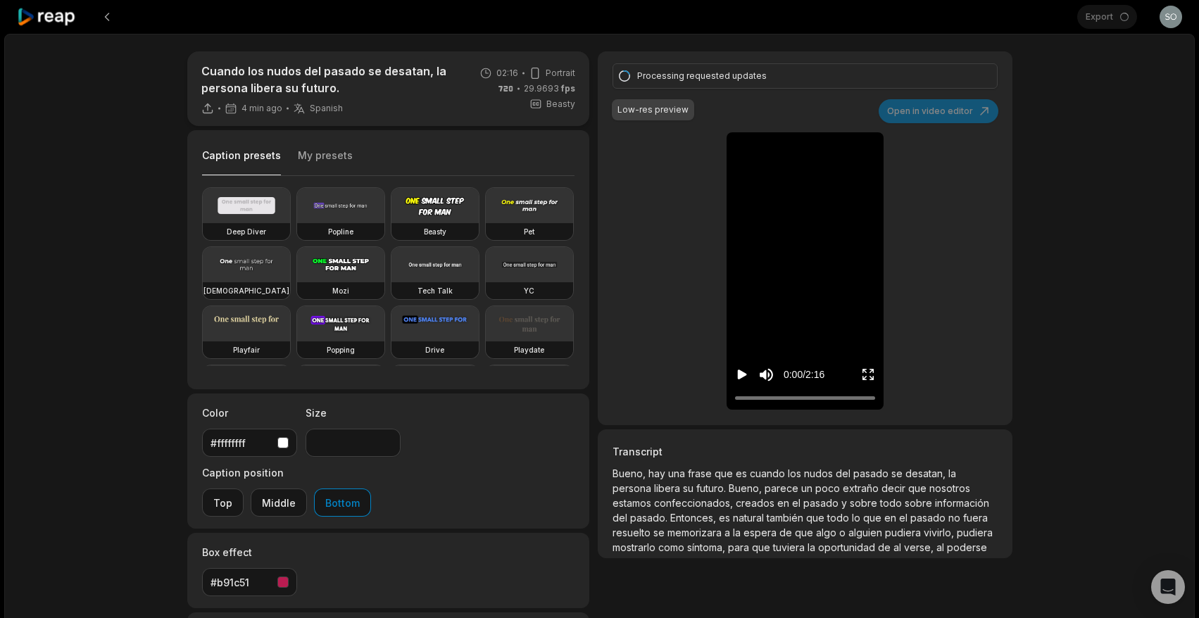
click at [325, 158] on button "My presets" at bounding box center [325, 162] width 55 height 27
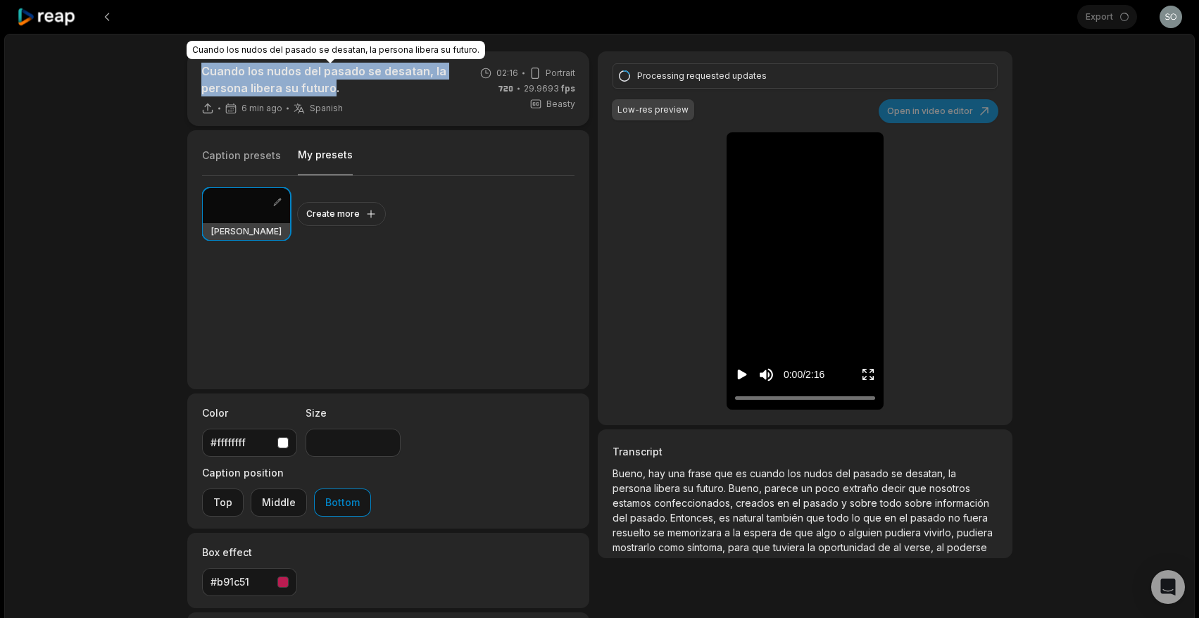
drag, startPoint x: 328, startPoint y: 88, endPoint x: 202, endPoint y: 85, distance: 126.1
click at [203, 75] on p "Cuando los nudos del pasado se desatan, la persona libera su futuro." at bounding box center [330, 80] width 258 height 34
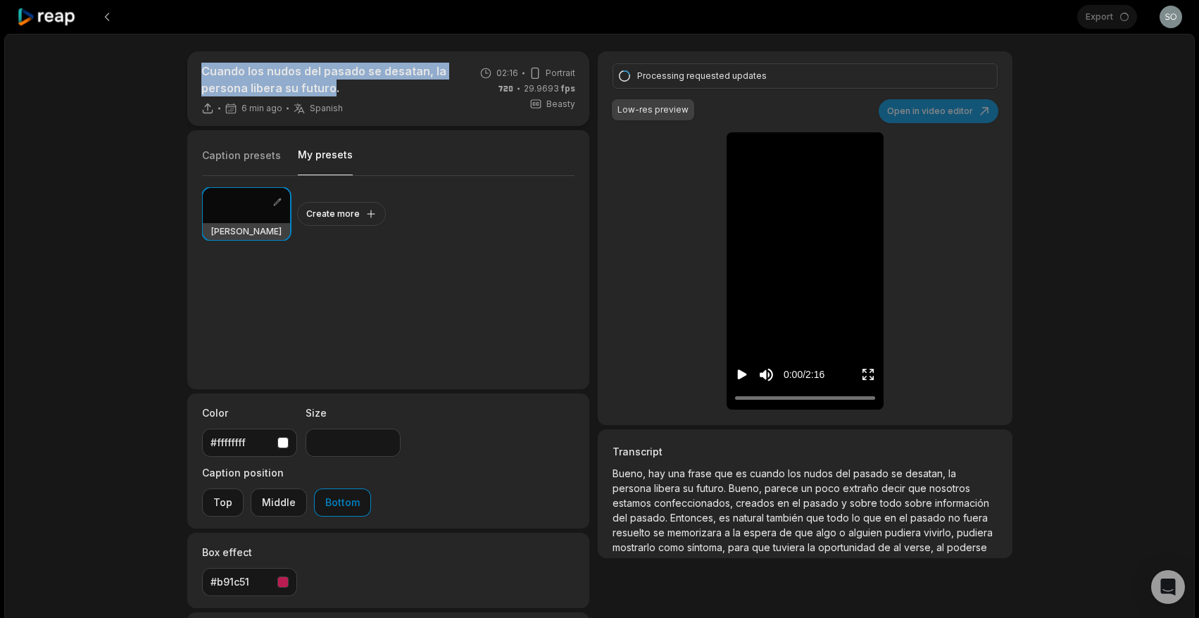
copy p "Cuando los nudos del pasado se desatan, la persona libera su futuro"
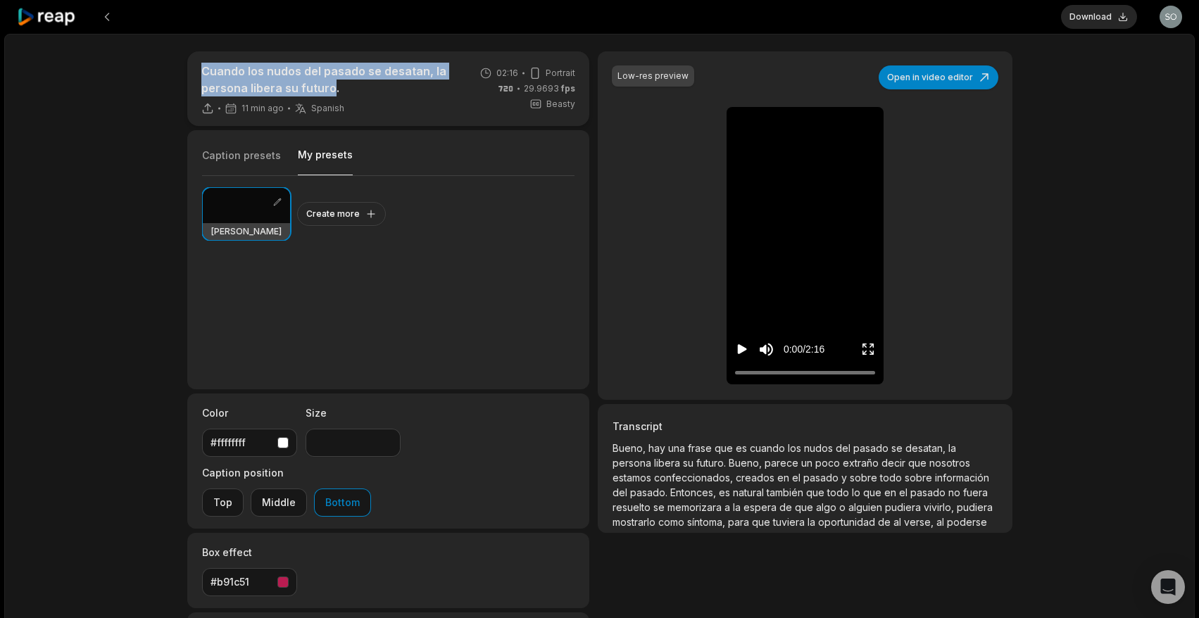
type input "**"
click at [923, 77] on button "Open in video editor" at bounding box center [939, 77] width 120 height 24
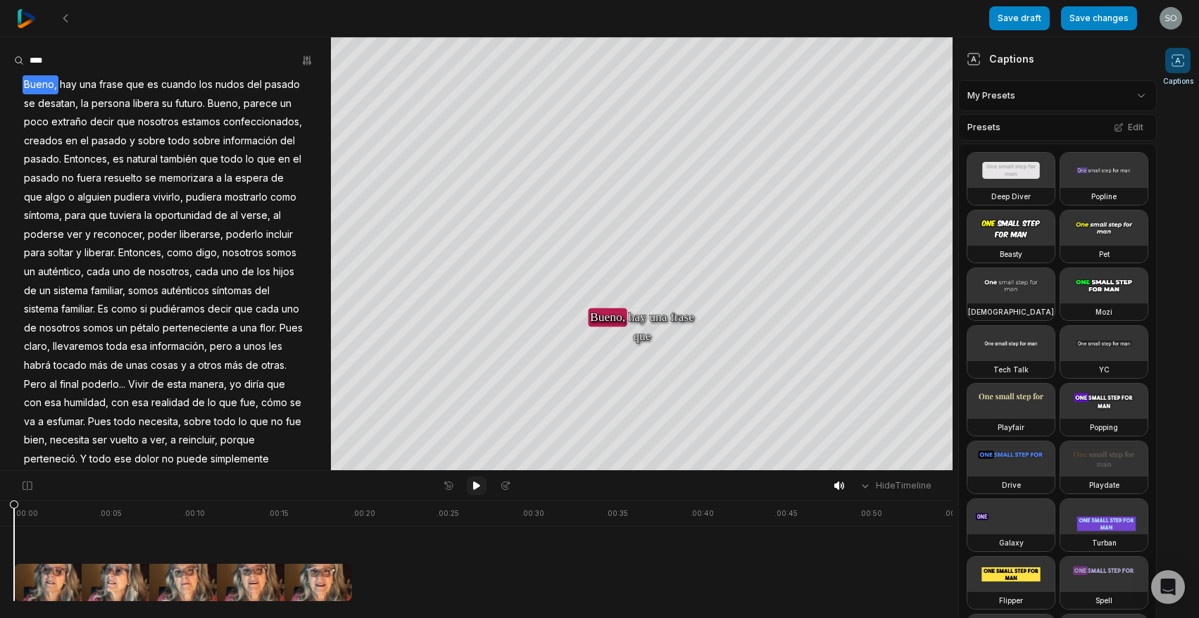
click at [477, 484] on icon at bounding box center [476, 486] width 7 height 8
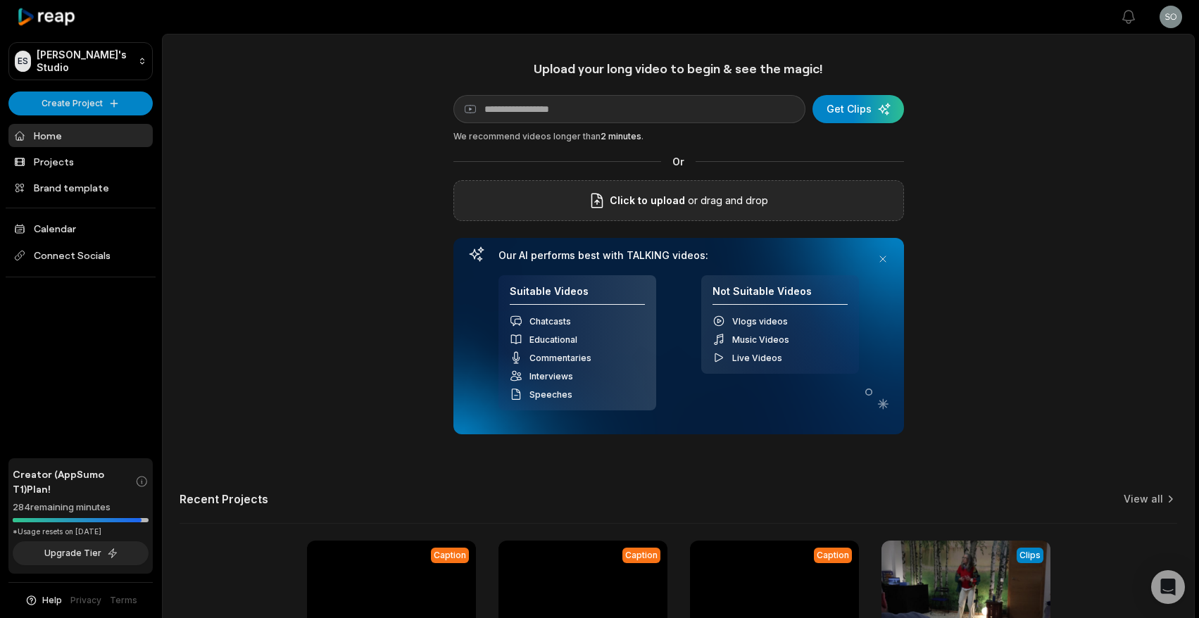
click at [631, 200] on span "Click to upload" at bounding box center [647, 200] width 75 height 17
click at [0, 0] on input "Click to upload" at bounding box center [0, 0] width 0 height 0
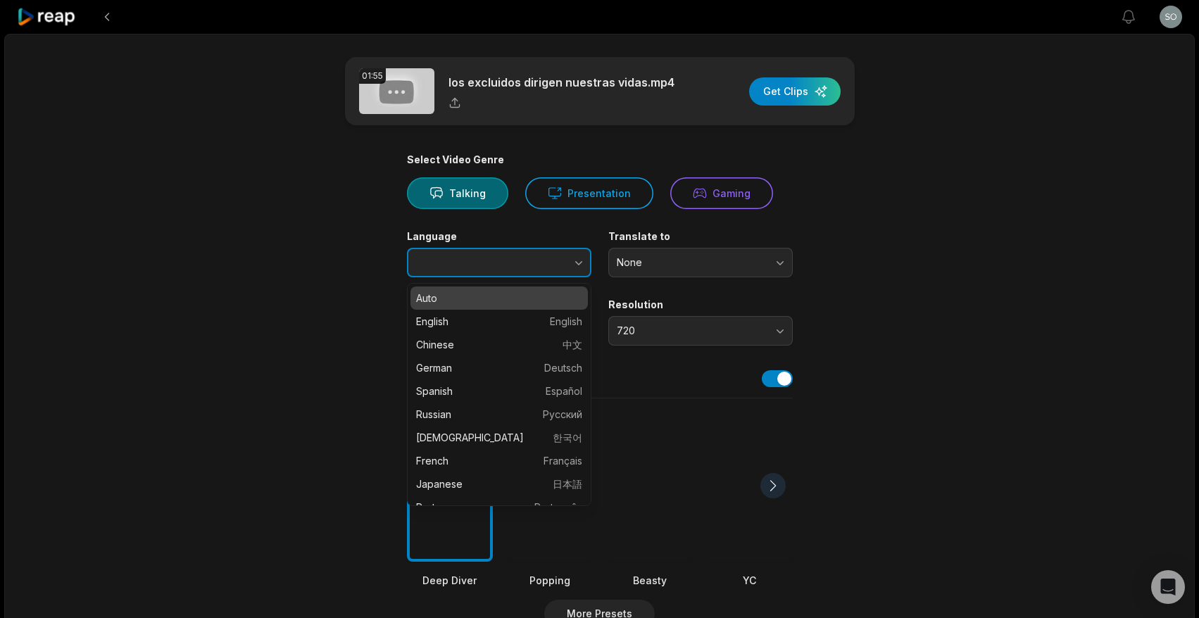
click at [530, 260] on button "button" at bounding box center [551, 263] width 80 height 30
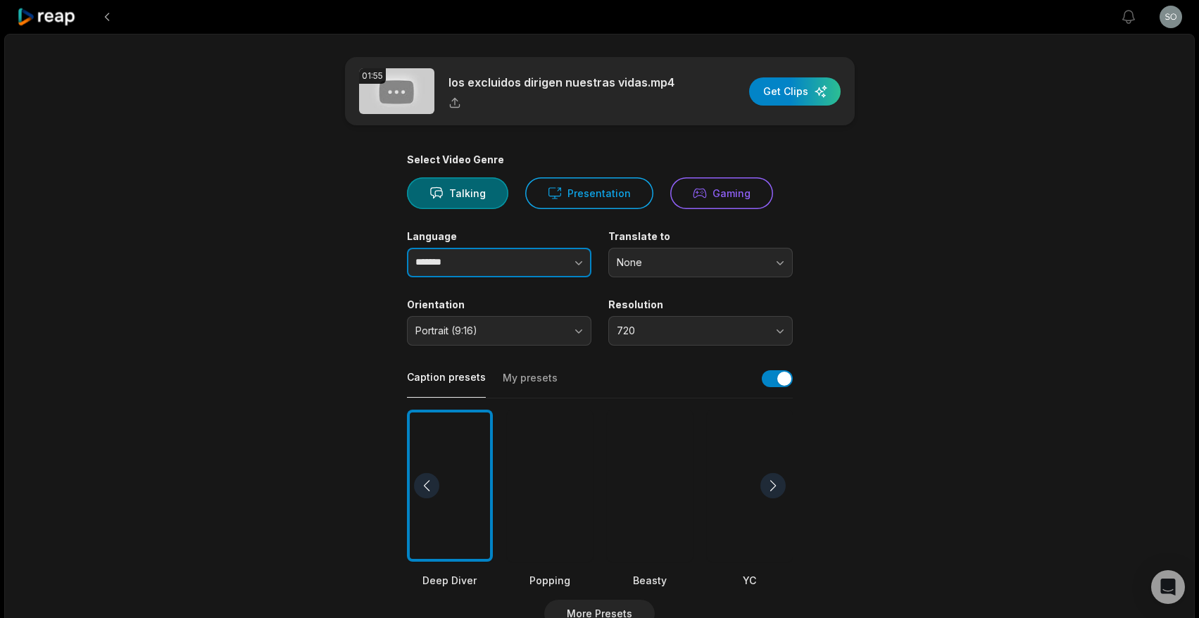
type input "*******"
click at [344, 278] on main "01:55 los excluidos dirigen nuestras vidas.mp4 Get Clips Select Video Genre Tal…" at bounding box center [600, 485] width 682 height 856
click at [661, 327] on span "720" at bounding box center [691, 331] width 148 height 13
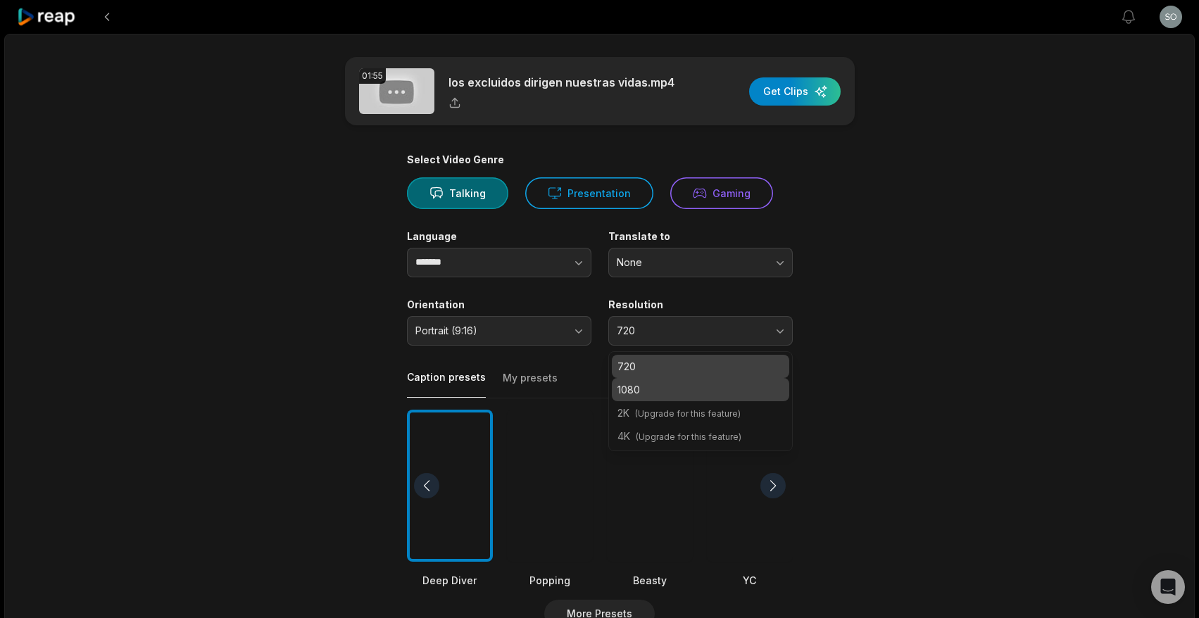
click at [665, 392] on p "1080" at bounding box center [701, 389] width 166 height 15
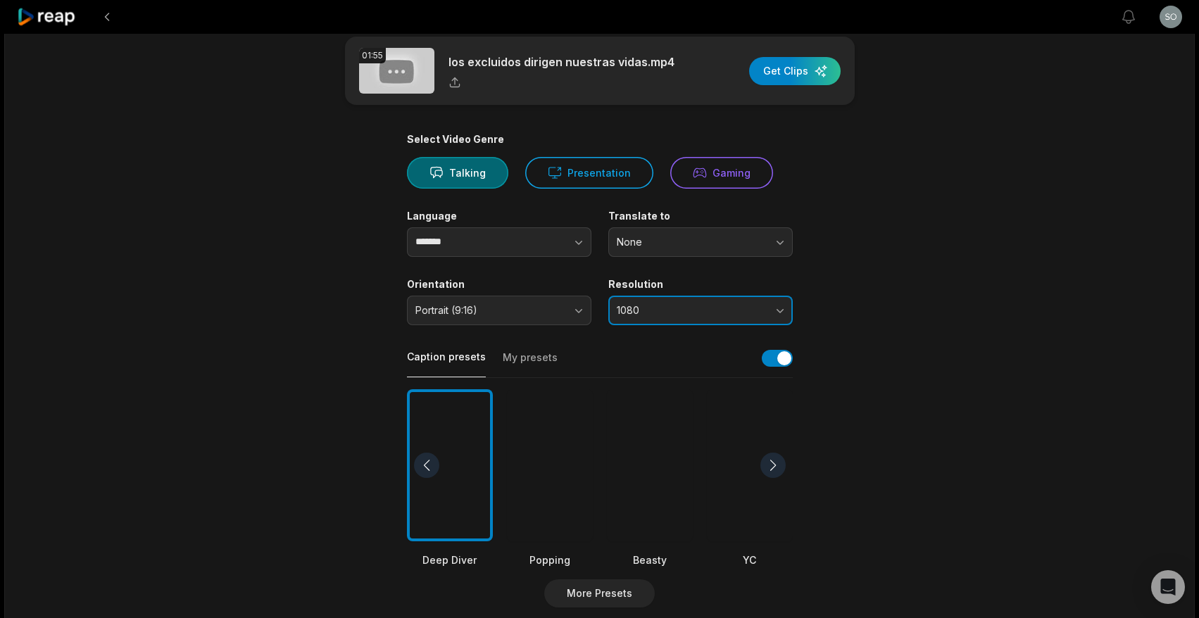
scroll to position [22, 0]
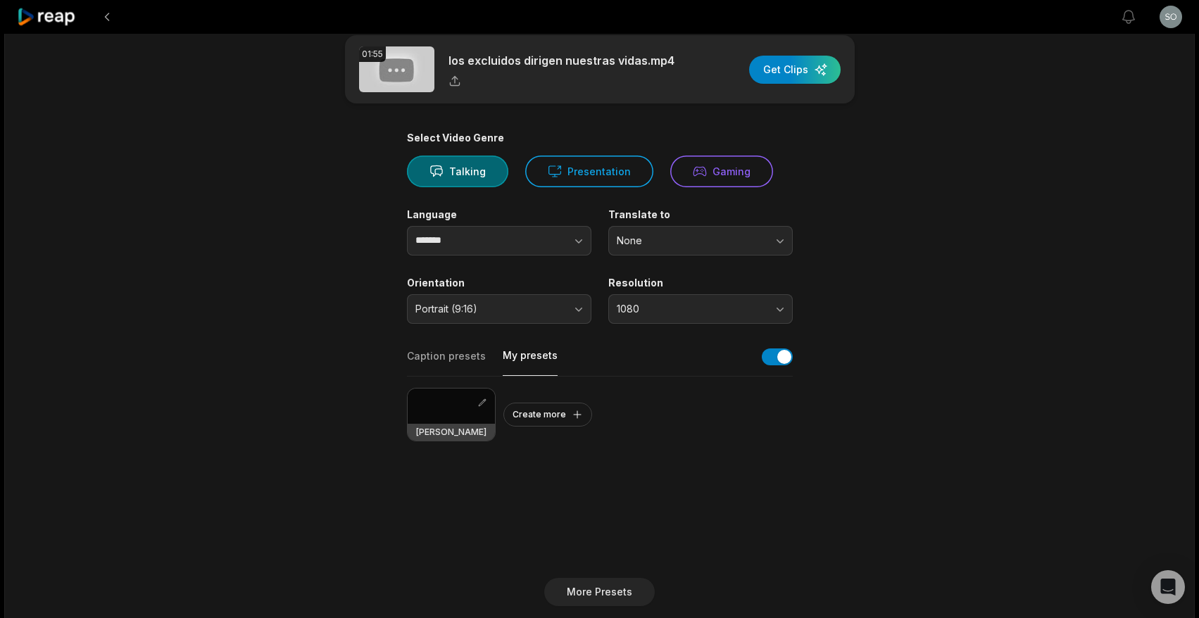
click at [524, 356] on button "My presets" at bounding box center [530, 362] width 55 height 27
click at [446, 406] on div at bounding box center [451, 406] width 87 height 35
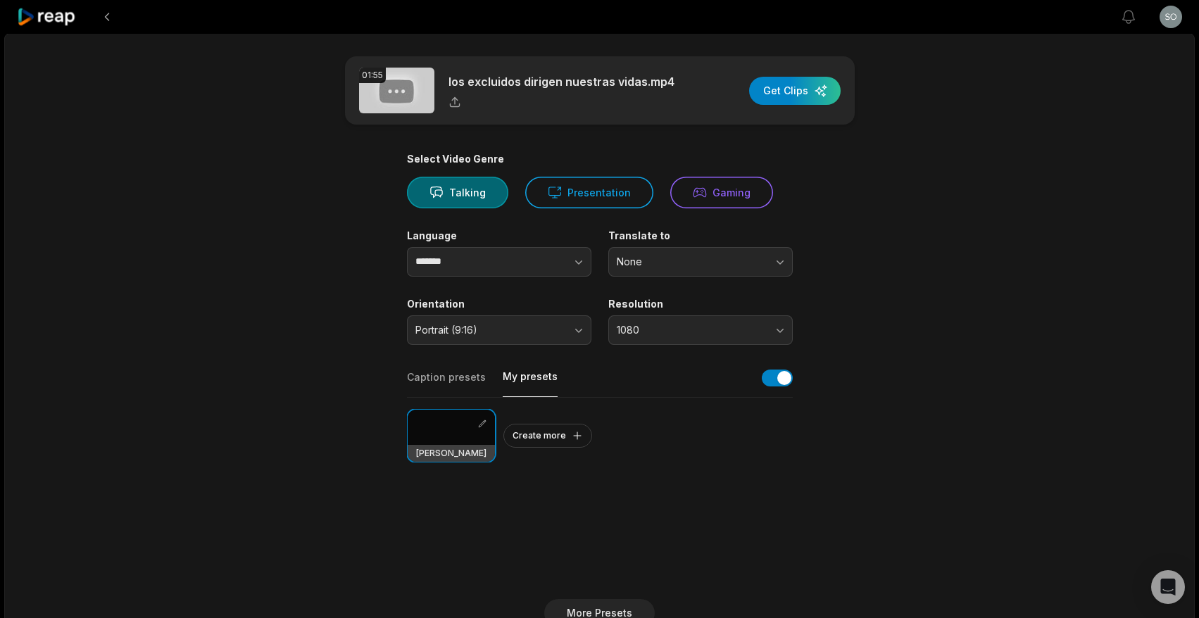
scroll to position [0, 0]
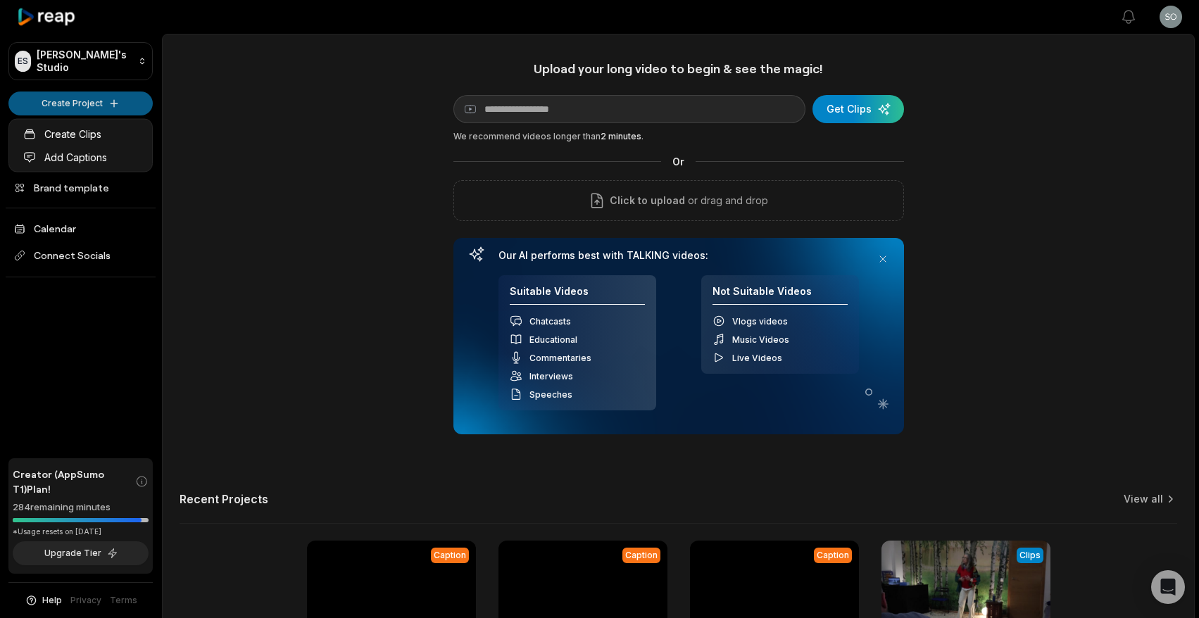
click at [114, 104] on html "ES Estherschmidt's Studio Create Project Home Projects Brand template Calendar …" at bounding box center [599, 309] width 1199 height 618
click at [88, 158] on link "Add Captions" at bounding box center [80, 157] width 137 height 23
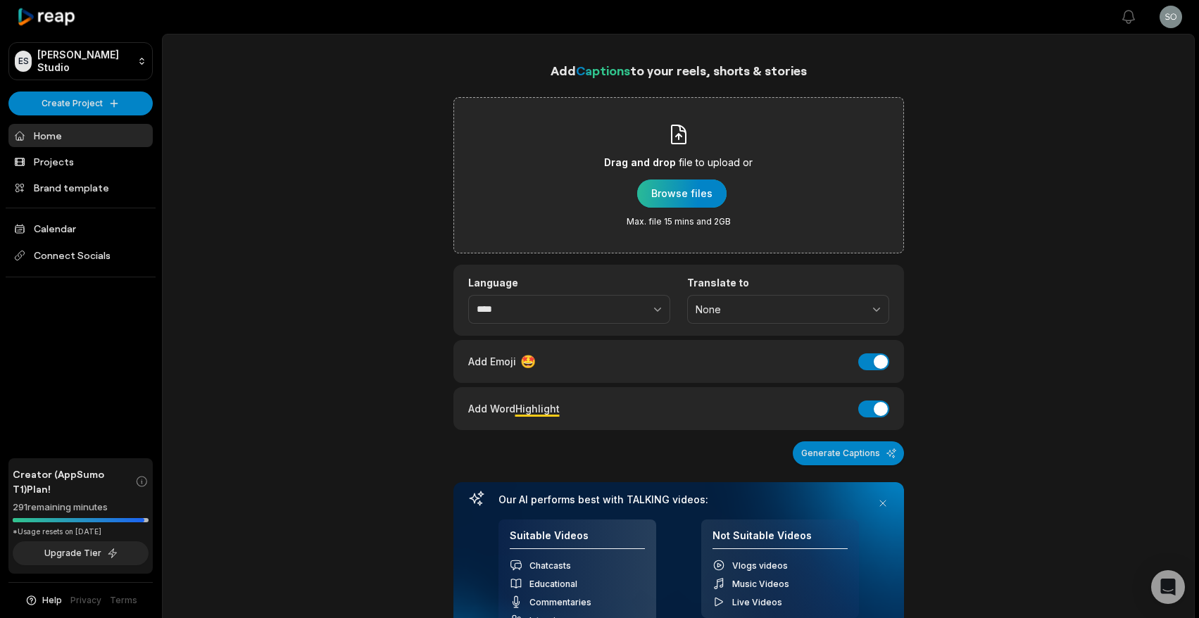
click at [665, 191] on div "button" at bounding box center [681, 194] width 89 height 28
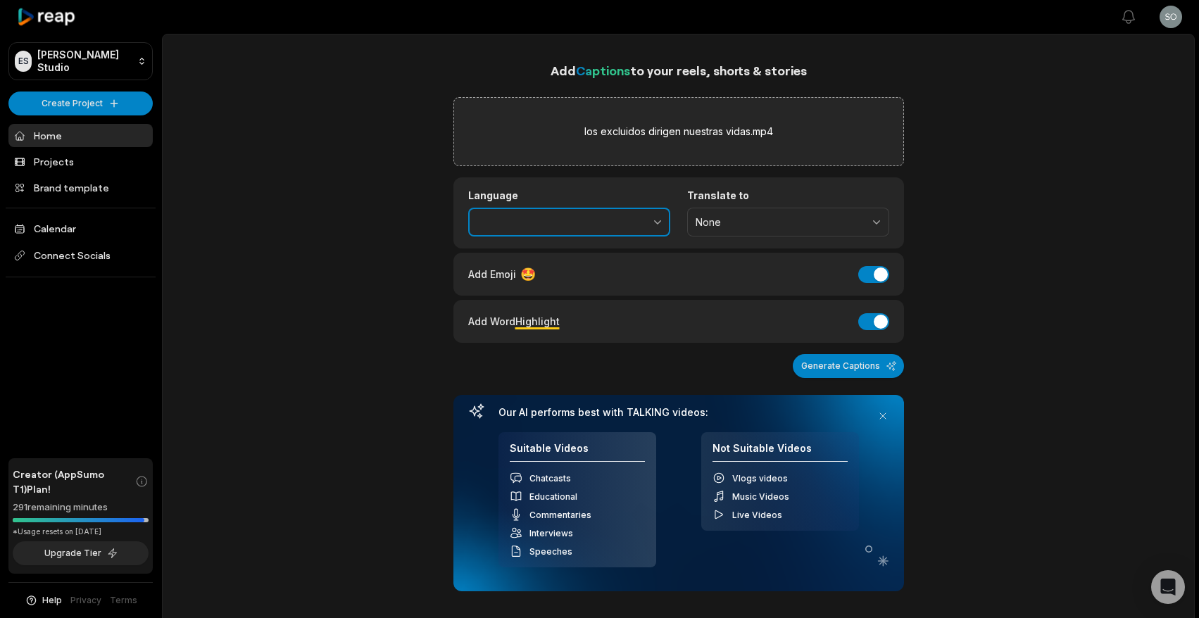
click at [603, 220] on button "button" at bounding box center [627, 223] width 87 height 30
type input "*******"
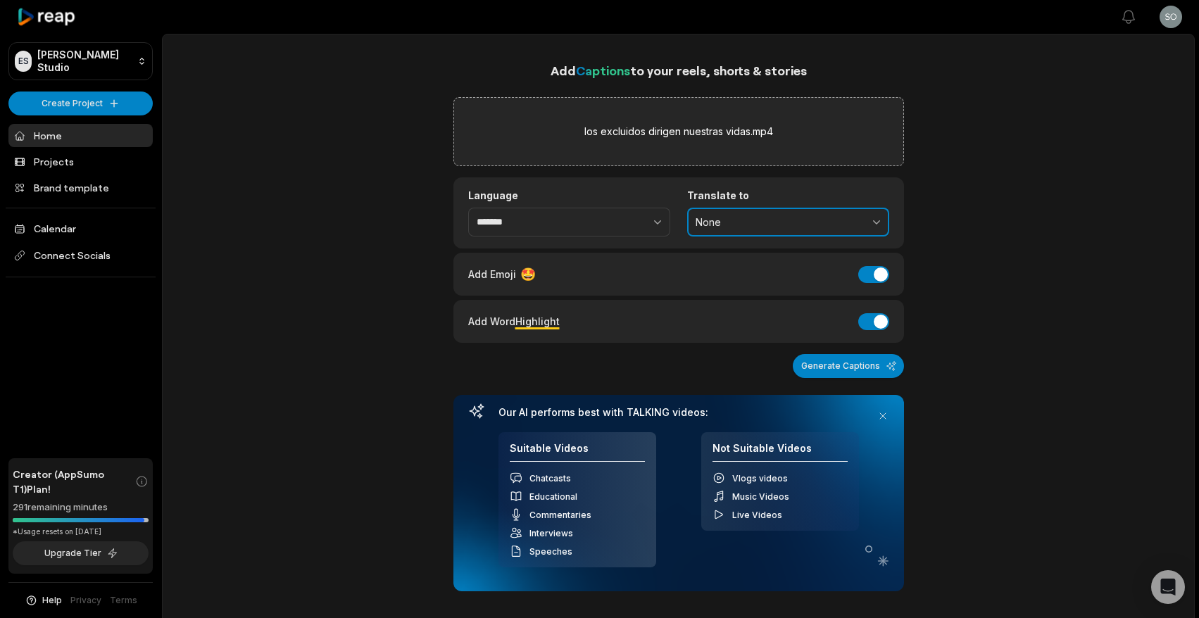
click at [718, 221] on span "None" at bounding box center [778, 222] width 165 height 13
click at [719, 222] on span "None" at bounding box center [778, 222] width 165 height 13
click at [871, 270] on button "Add Emoji" at bounding box center [873, 274] width 31 height 17
click at [872, 321] on button "Add Word Highlight" at bounding box center [873, 321] width 31 height 17
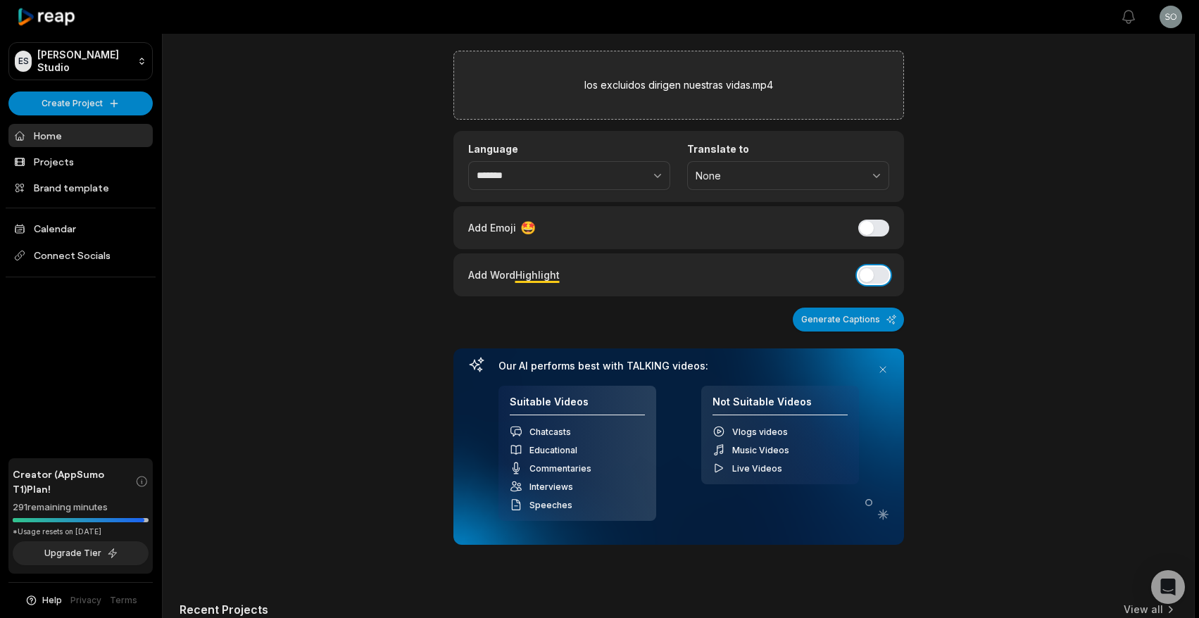
scroll to position [46, 0]
click at [837, 322] on button "Generate Captions" at bounding box center [848, 320] width 111 height 24
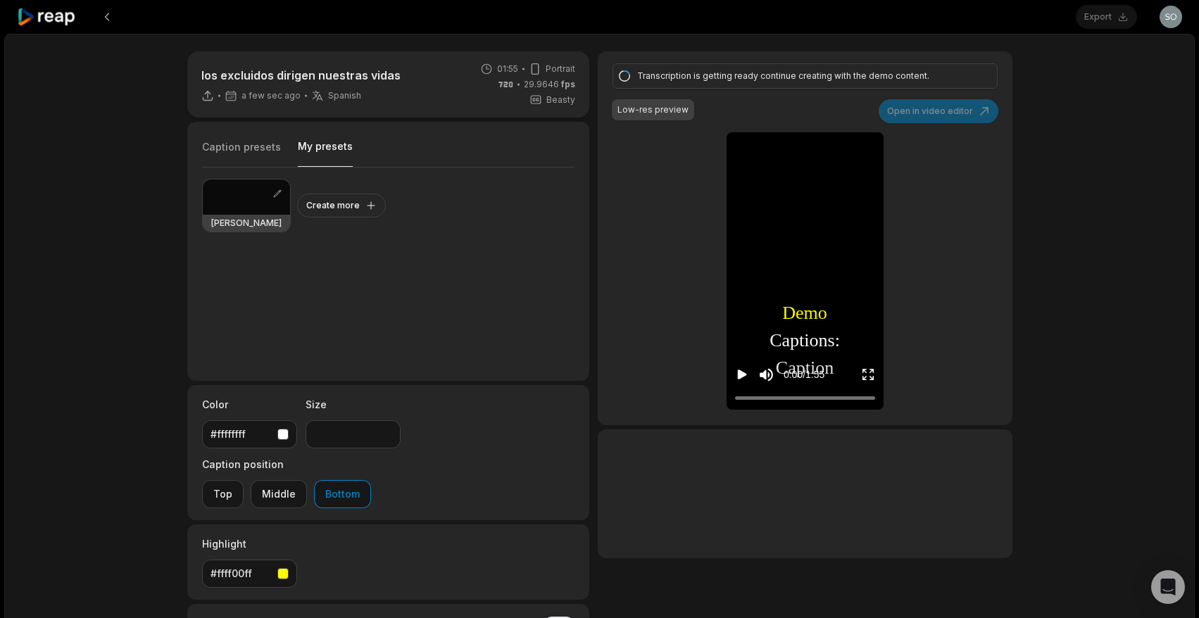
click at [324, 146] on button "My presets" at bounding box center [325, 152] width 55 height 27
click at [242, 195] on div at bounding box center [246, 197] width 87 height 35
drag, startPoint x: 325, startPoint y: 433, endPoint x: 294, endPoint y: 426, distance: 31.1
click at [295, 427] on div "Color #ffffffff Size ** Caption position Top Middle Bottom" at bounding box center [388, 452] width 403 height 135
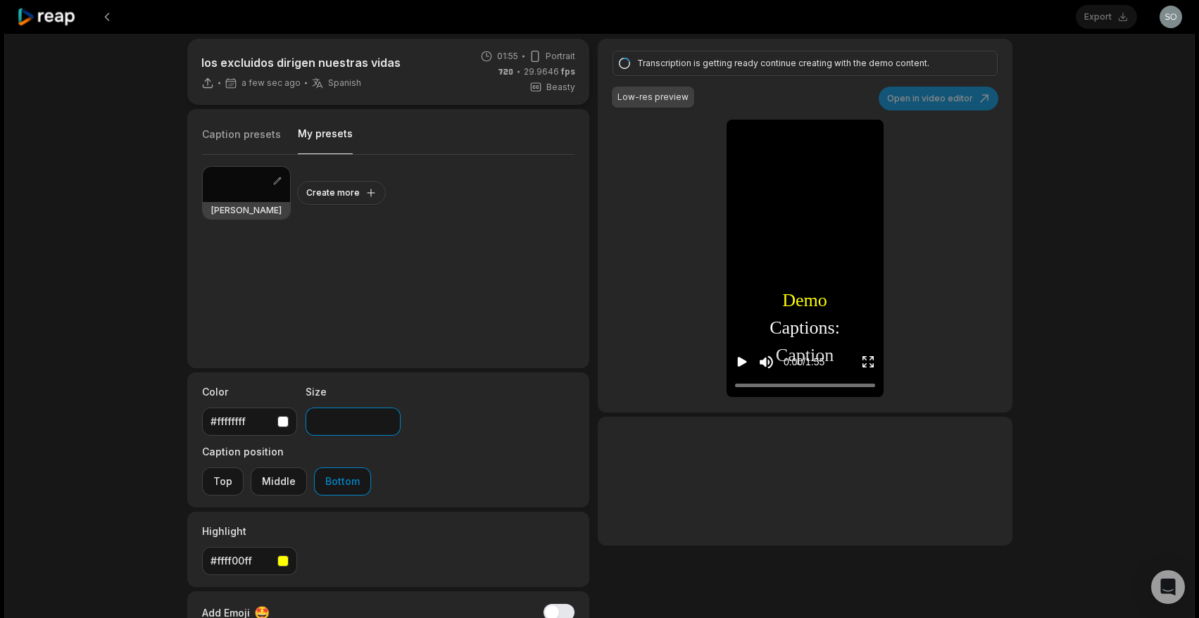
scroll to position [12, 0]
drag, startPoint x: 238, startPoint y: 189, endPoint x: 244, endPoint y: 197, distance: 10.0
click at [238, 189] on div at bounding box center [246, 185] width 87 height 35
drag, startPoint x: 335, startPoint y: 427, endPoint x: 274, endPoint y: 415, distance: 62.4
click at [275, 415] on div "Color #ffffffff Size ** Caption position Top Middle Bottom" at bounding box center [388, 440] width 403 height 135
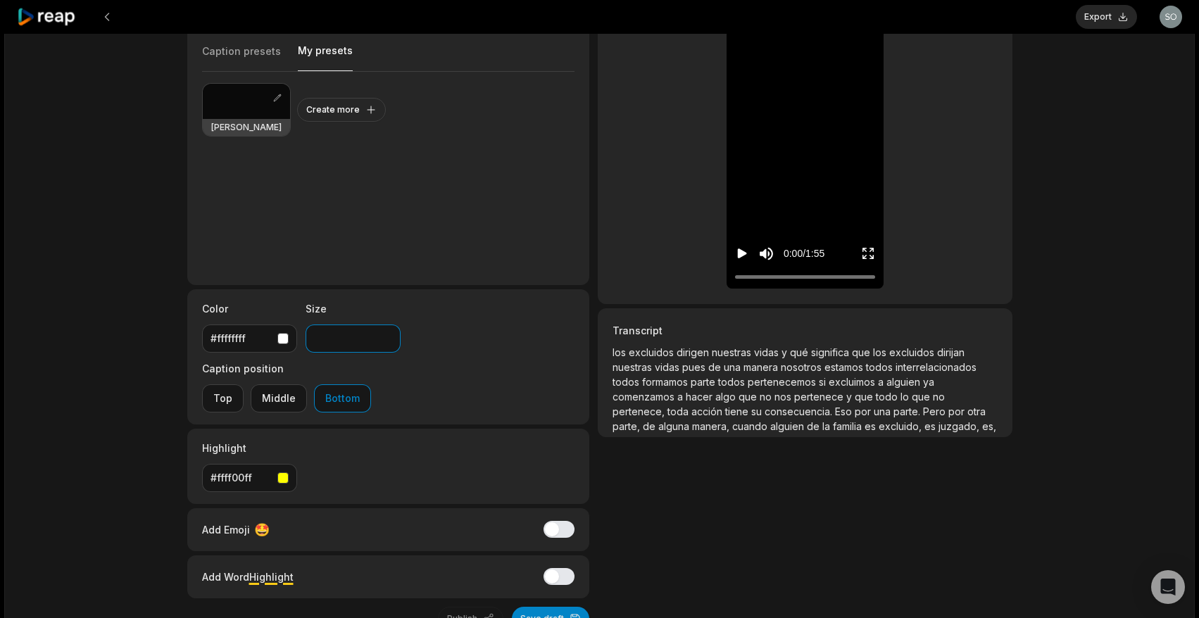
scroll to position [96, 0]
drag, startPoint x: 232, startPoint y: 94, endPoint x: 239, endPoint y: 98, distance: 8.2
click at [232, 94] on div at bounding box center [246, 100] width 87 height 35
drag, startPoint x: 336, startPoint y: 338, endPoint x: 275, endPoint y: 332, distance: 61.6
click at [275, 331] on div "Color #ffffffff Size ** Caption position Top Middle Bottom" at bounding box center [388, 356] width 403 height 135
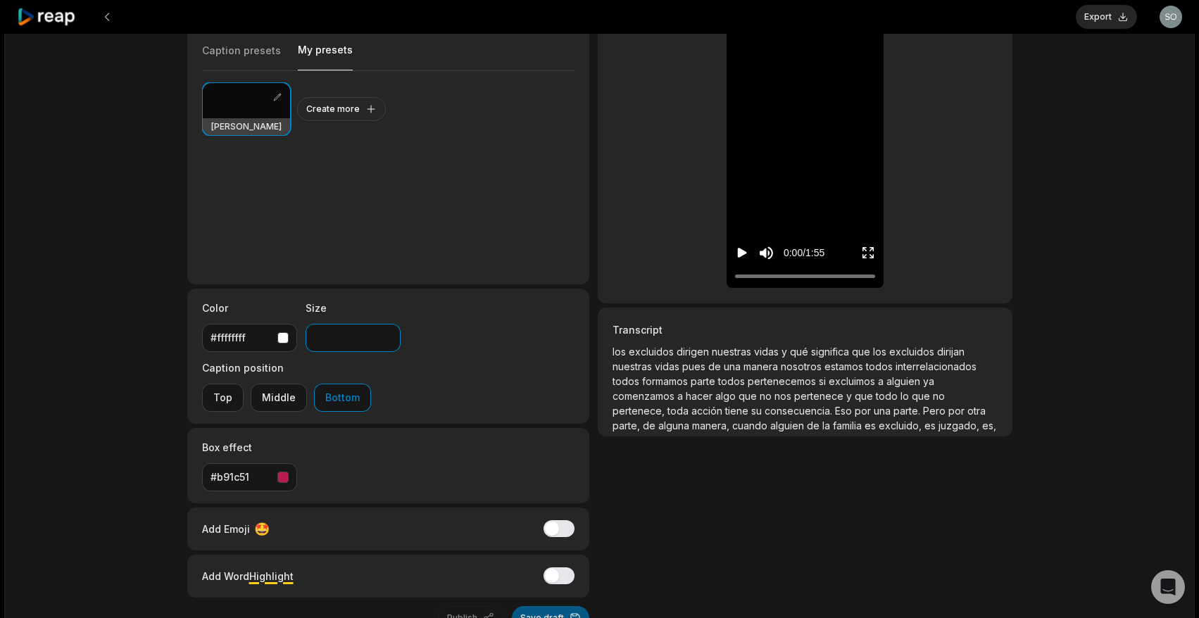
type input "**"
click at [548, 606] on button "Save draft" at bounding box center [550, 618] width 77 height 24
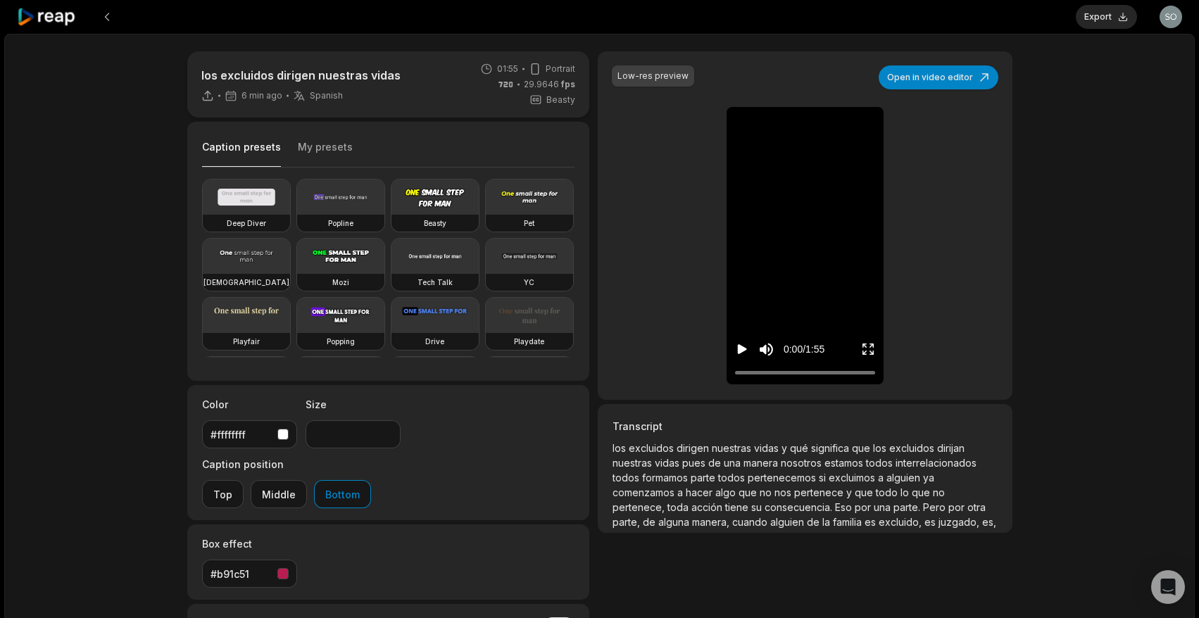
click at [743, 350] on icon "Play video" at bounding box center [742, 350] width 9 height 10
click at [746, 354] on icon "Pause video" at bounding box center [742, 349] width 14 height 14
click at [1101, 17] on button "Export" at bounding box center [1106, 17] width 61 height 24
type input "**"
click at [1092, 19] on button "Download" at bounding box center [1099, 17] width 76 height 24
